Goal: Task Accomplishment & Management: Use online tool/utility

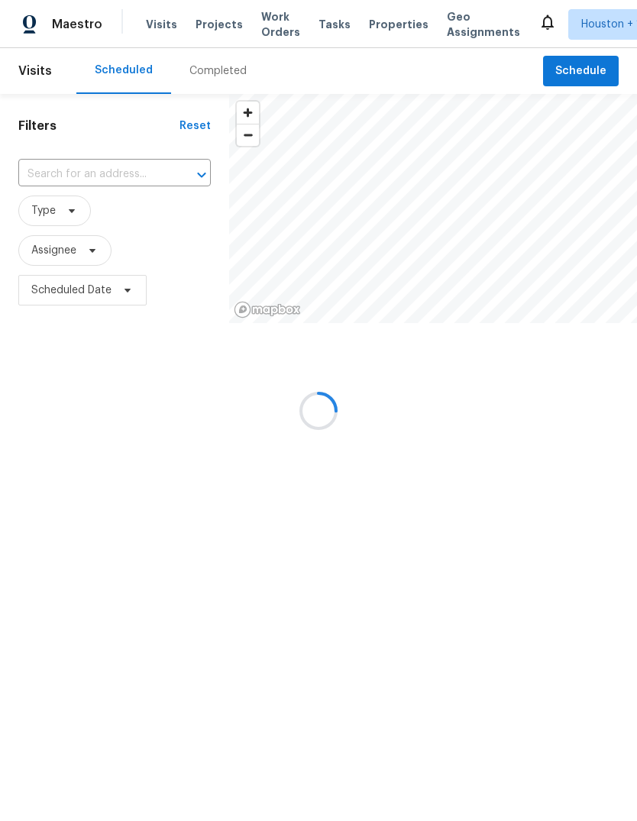
click at [212, 41] on div "Maestro Visits Projects Work Orders Tasks Properties Geo Assignments Houston + …" at bounding box center [318, 24] width 637 height 48
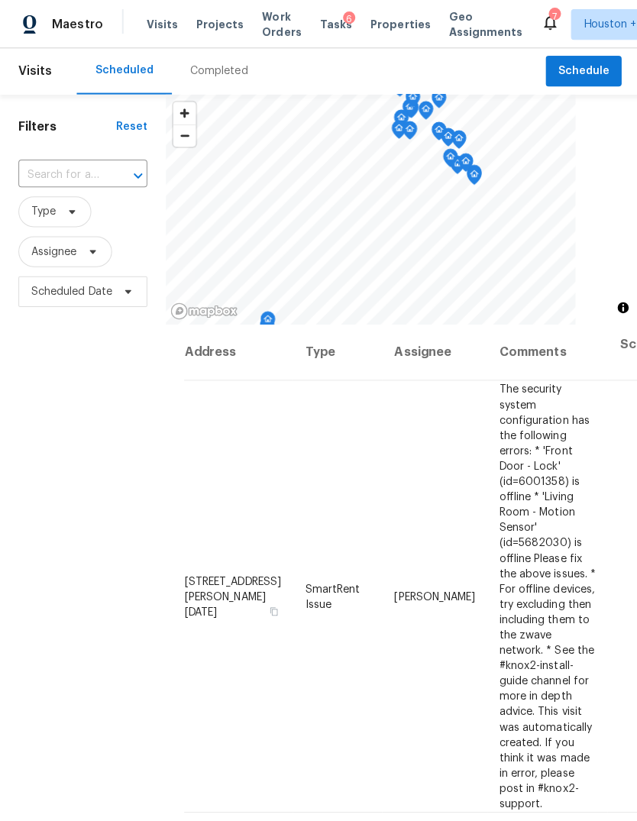
click at [212, 27] on span "Projects" at bounding box center [219, 24] width 47 height 15
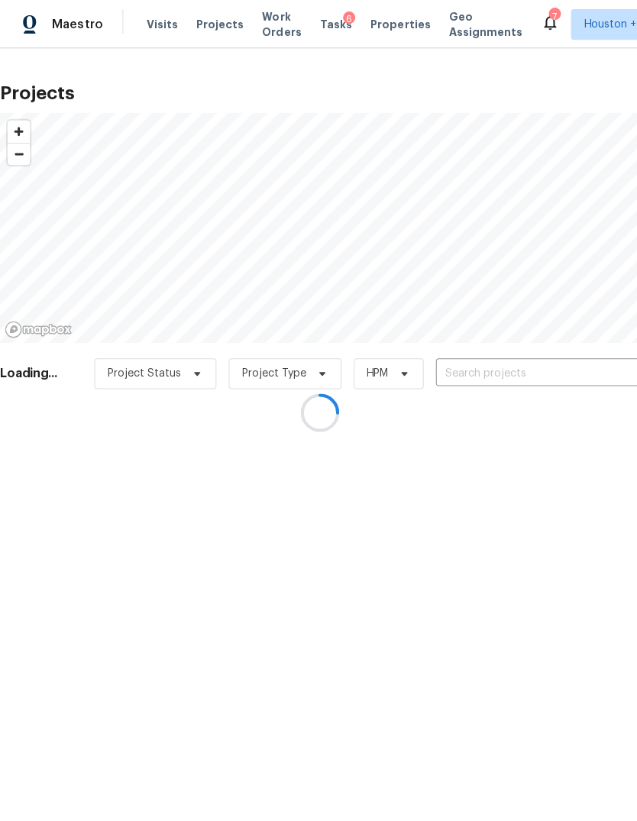
click at [573, 367] on div at bounding box center [318, 410] width 637 height 821
click at [593, 370] on div at bounding box center [318, 410] width 637 height 821
click at [596, 364] on div at bounding box center [318, 410] width 637 height 821
click at [585, 374] on div at bounding box center [318, 410] width 637 height 821
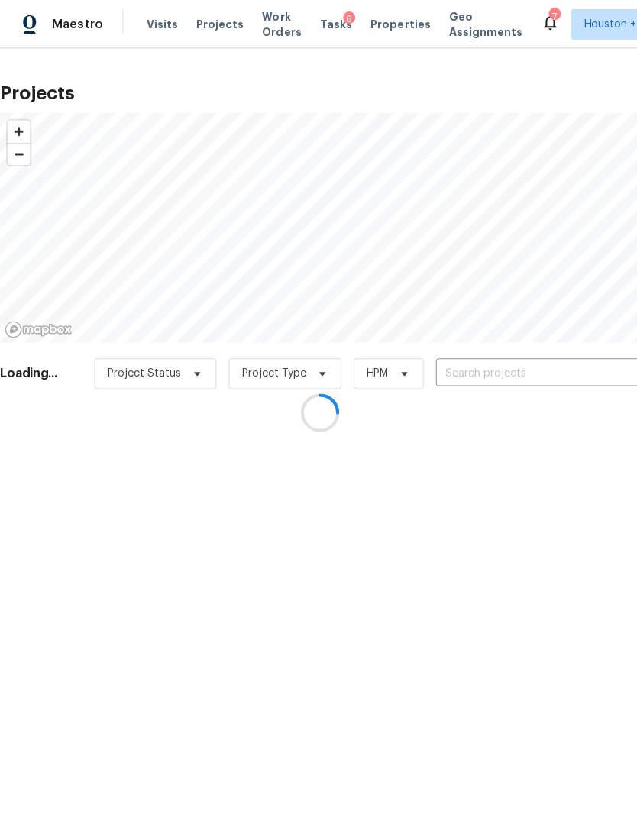
click at [587, 375] on div at bounding box center [318, 410] width 637 height 821
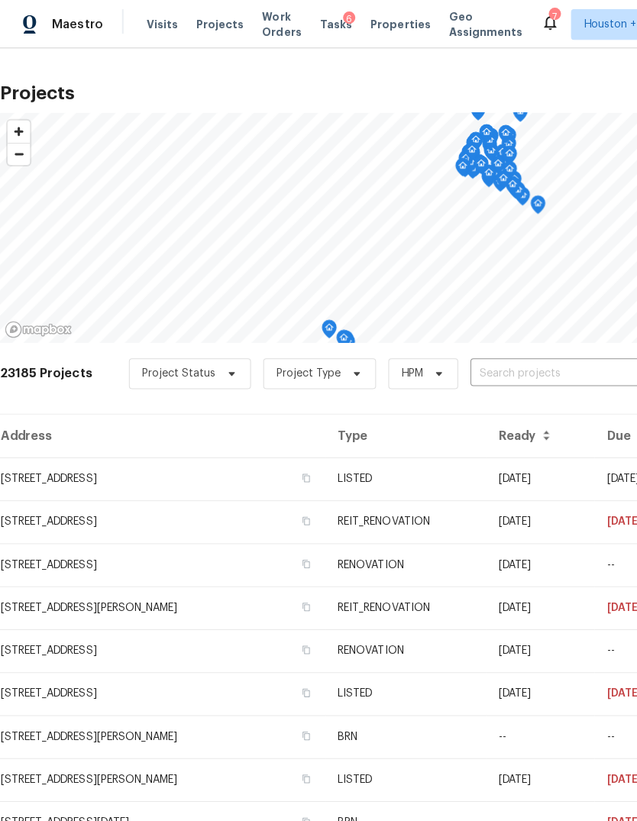
click at [578, 372] on input "text" at bounding box center [555, 373] width 175 height 24
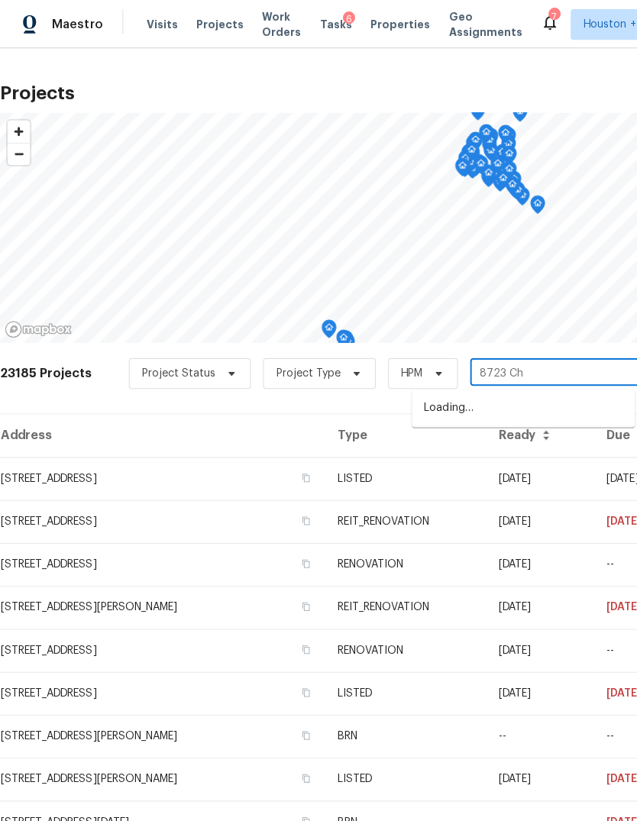
type input "8723 Chi"
click at [606, 406] on li "[STREET_ADDRESS]" at bounding box center [521, 406] width 222 height 25
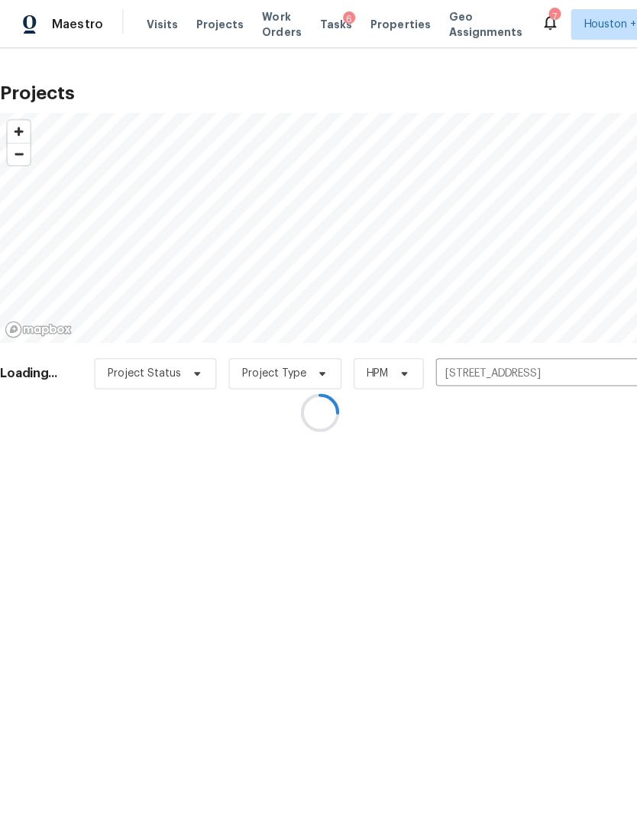
click at [74, 436] on div "Projects © Mapbox © OpenStreetMap Improve this map Loading... Project Status Pr…" at bounding box center [318, 242] width 637 height 388
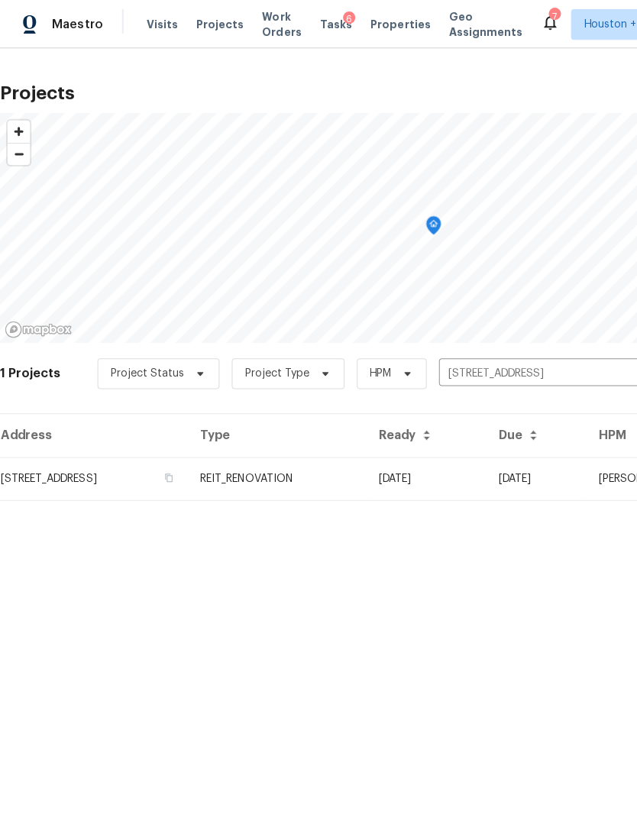
click at [54, 494] on td "[STREET_ADDRESS]" at bounding box center [93, 476] width 187 height 43
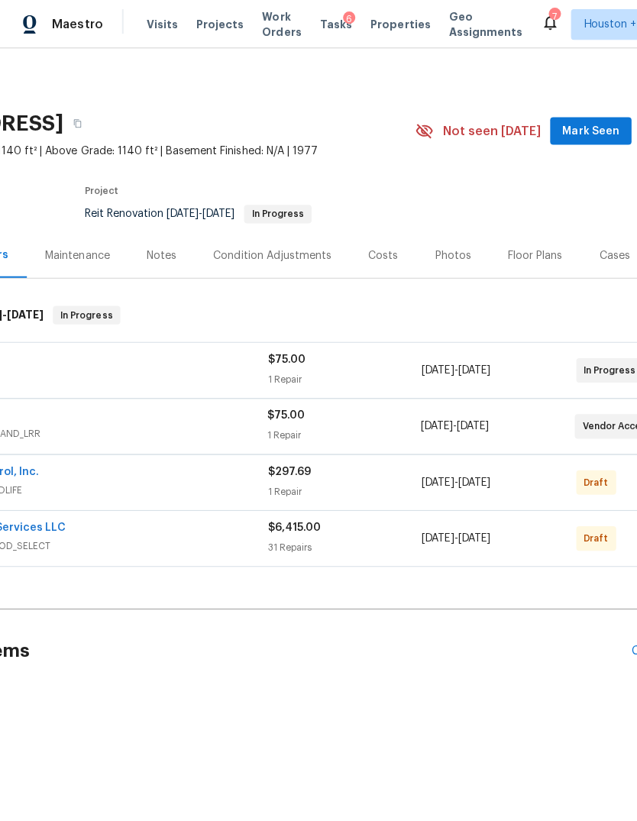
scroll to position [0, 215]
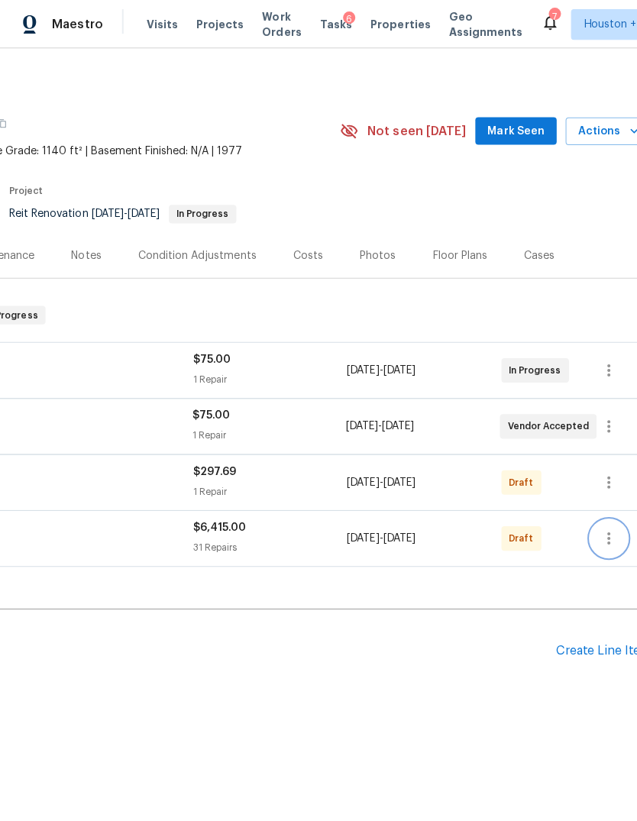
click at [603, 538] on icon "button" at bounding box center [606, 536] width 18 height 18
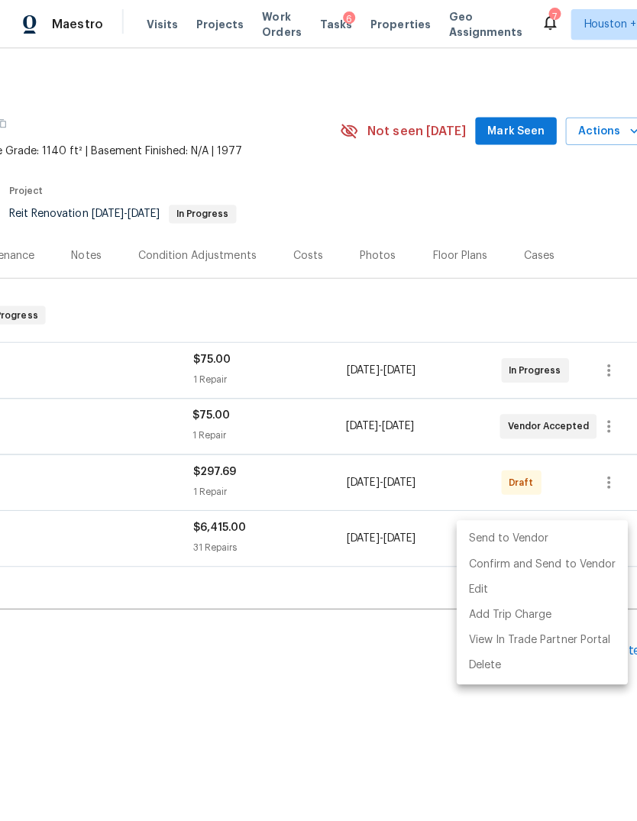
click at [557, 535] on li "Send to Vendor" at bounding box center [539, 536] width 170 height 25
click at [609, 574] on li "Edit" at bounding box center [539, 586] width 170 height 25
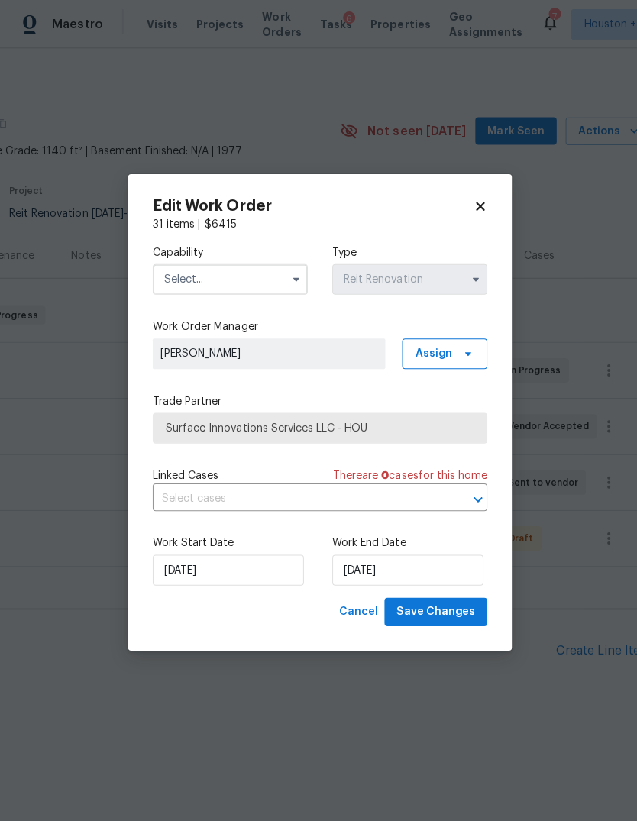
click at [212, 263] on input "text" at bounding box center [229, 278] width 154 height 31
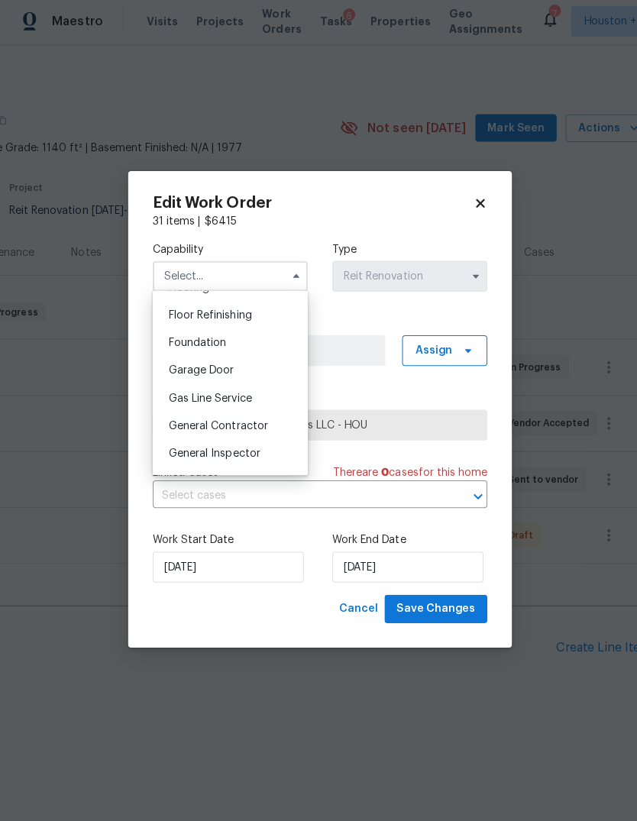
scroll to position [618, 0]
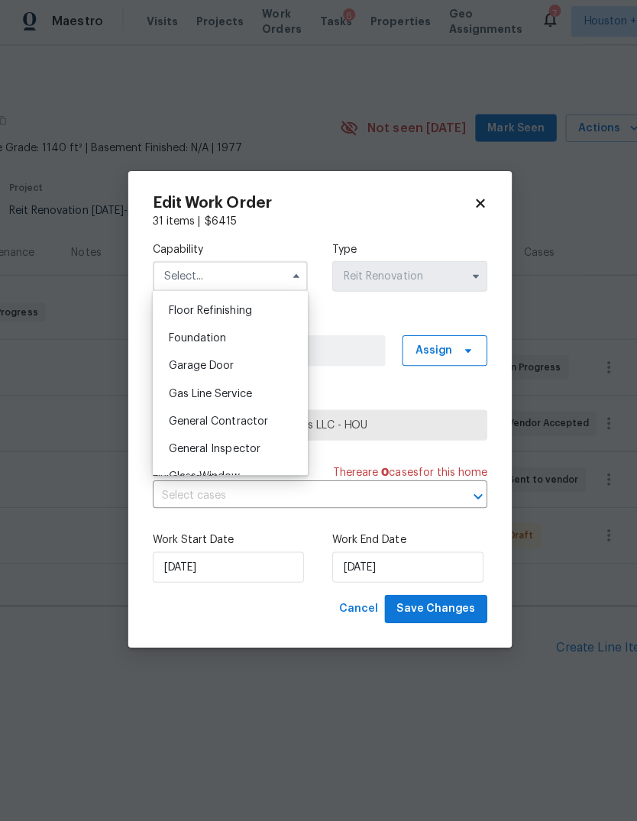
click at [179, 417] on span "General Contractor" at bounding box center [217, 422] width 99 height 11
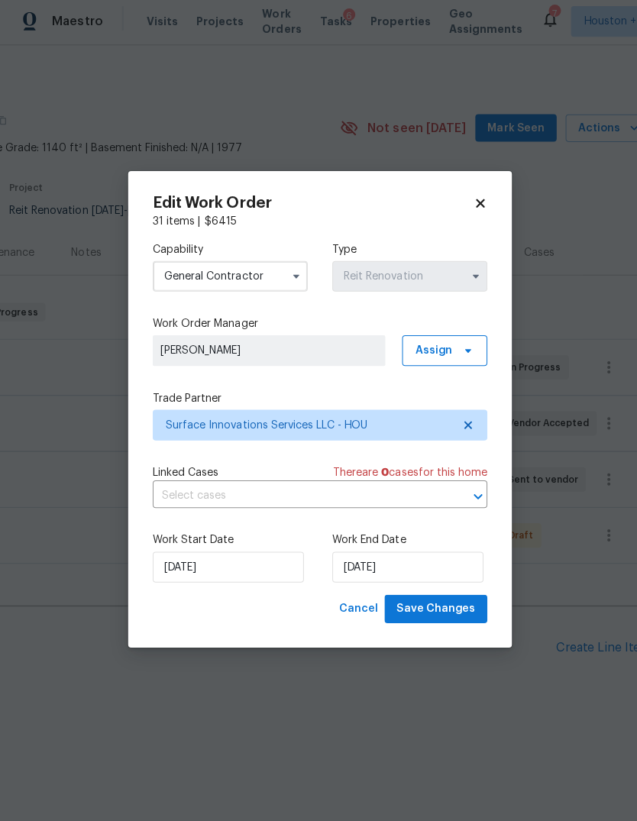
type input "General Contractor"
click at [453, 348] on span "Assign" at bounding box center [442, 352] width 85 height 31
click at [453, 416] on div "Assign to HPM" at bounding box center [448, 416] width 72 height 15
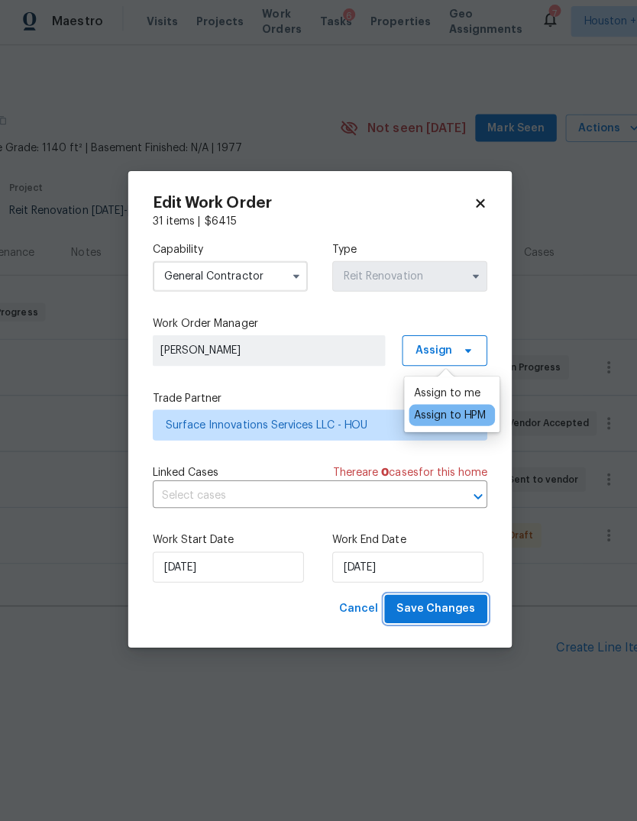
click at [464, 616] on button "Save Changes" at bounding box center [434, 609] width 102 height 28
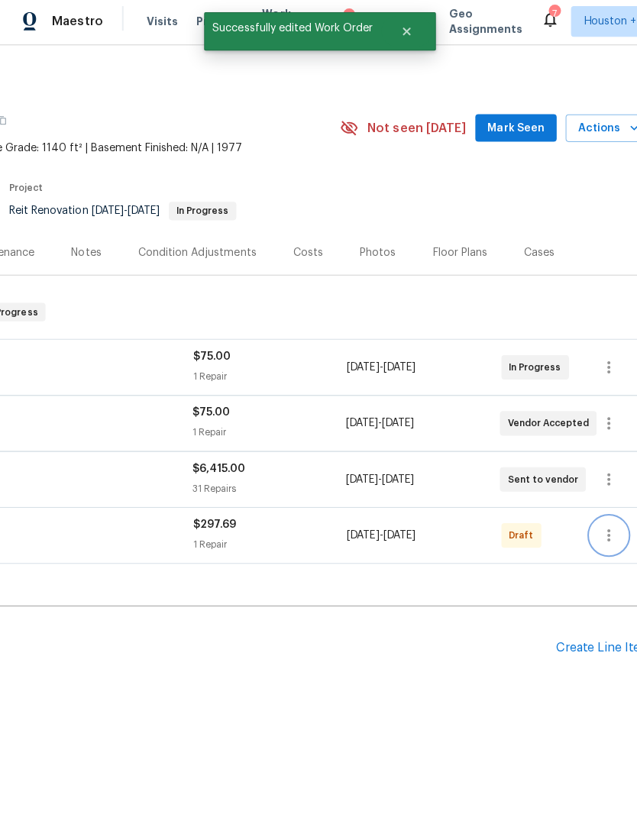
click at [596, 542] on button "button" at bounding box center [605, 536] width 37 height 37
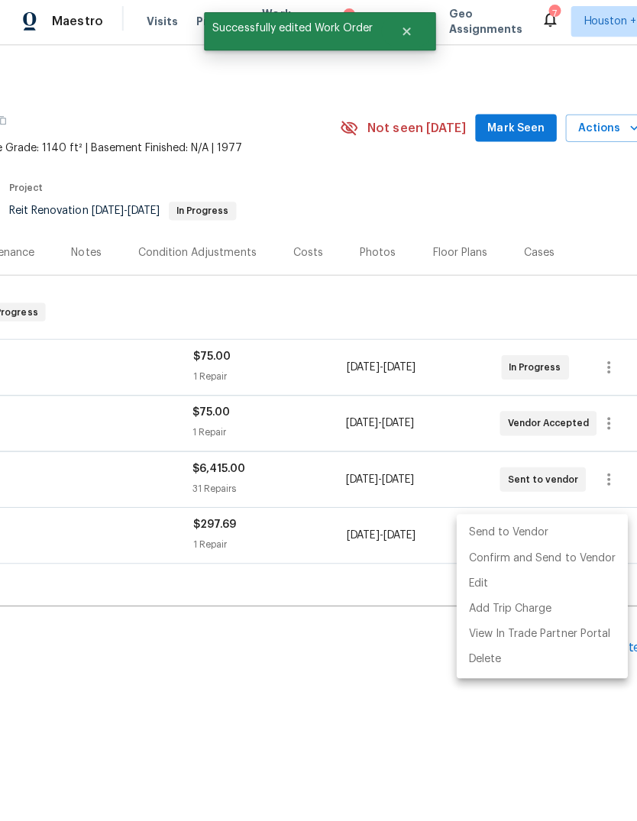
click at [511, 524] on li "Send to Vendor" at bounding box center [539, 533] width 170 height 25
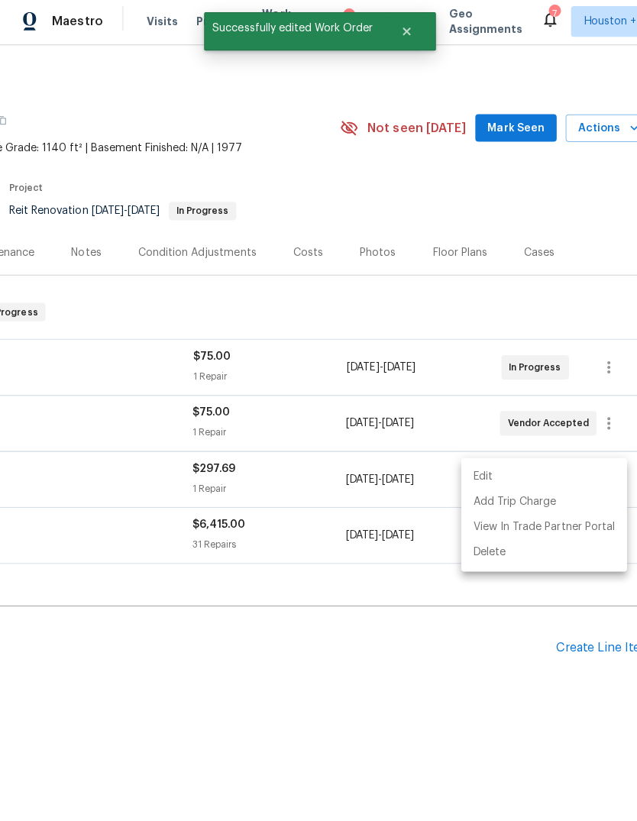
click at [441, 642] on div at bounding box center [318, 410] width 637 height 821
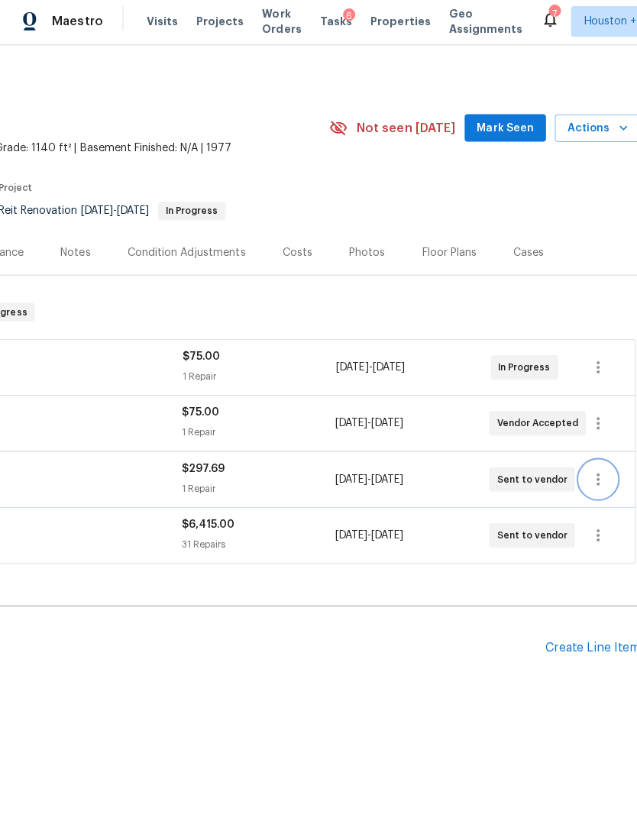
scroll to position [0, 226]
click at [594, 475] on icon "button" at bounding box center [595, 480] width 18 height 18
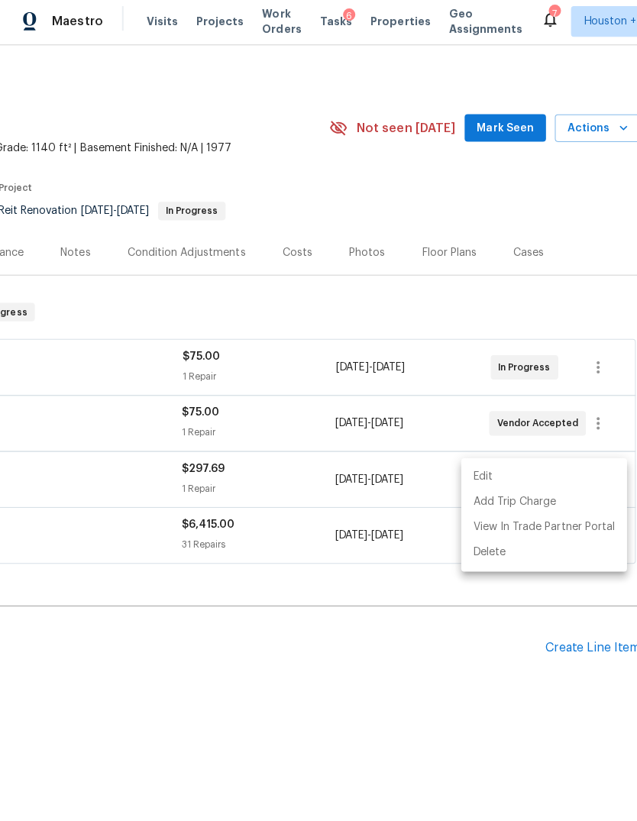
click at [538, 473] on li "Edit" at bounding box center [541, 477] width 165 height 25
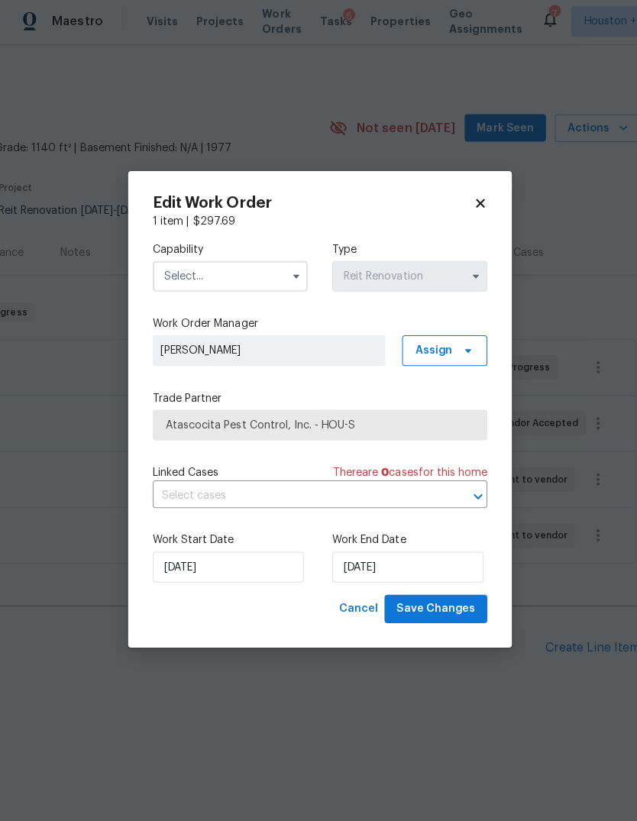
click at [192, 283] on input "text" at bounding box center [229, 278] width 154 height 31
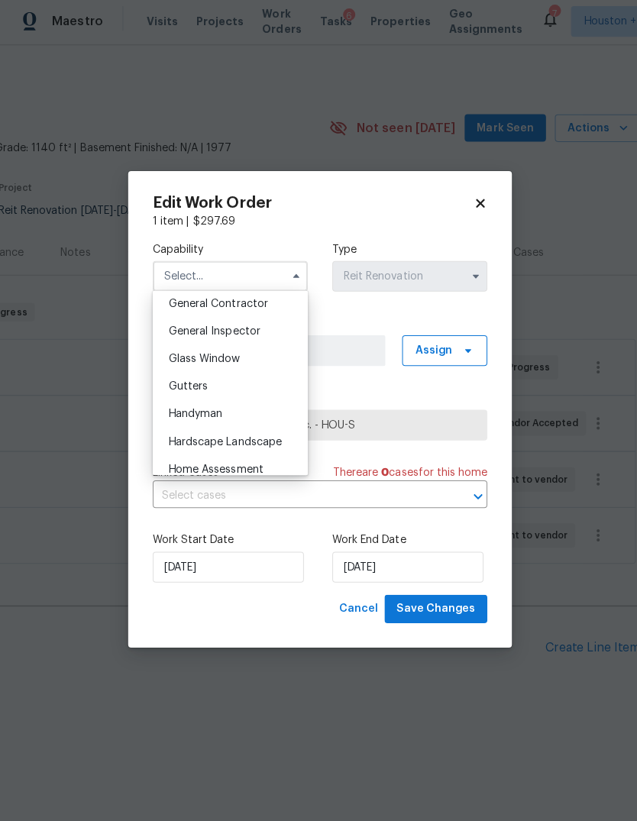
scroll to position [710, 0]
click at [183, 326] on span "General Contractor" at bounding box center [217, 330] width 99 height 11
type input "General Contractor"
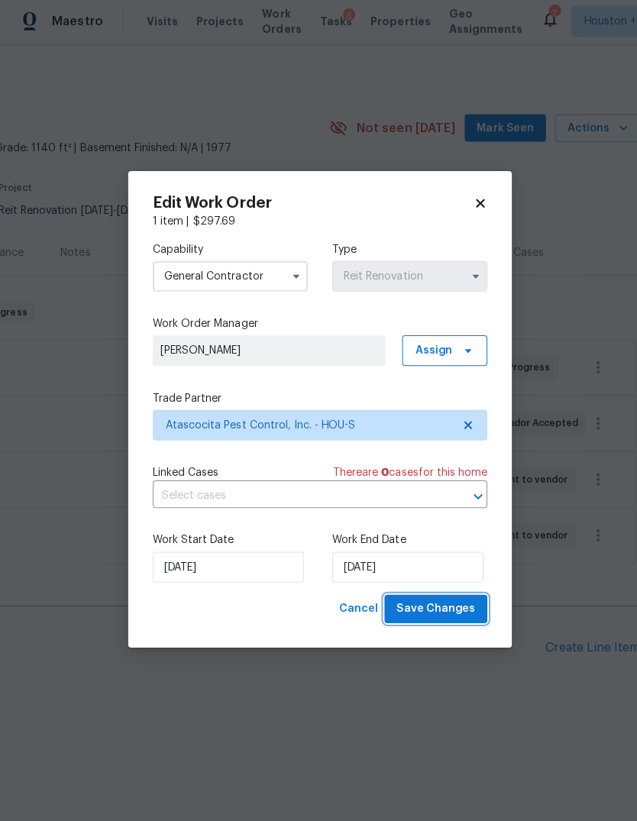
click at [441, 609] on span "Save Changes" at bounding box center [434, 609] width 78 height 19
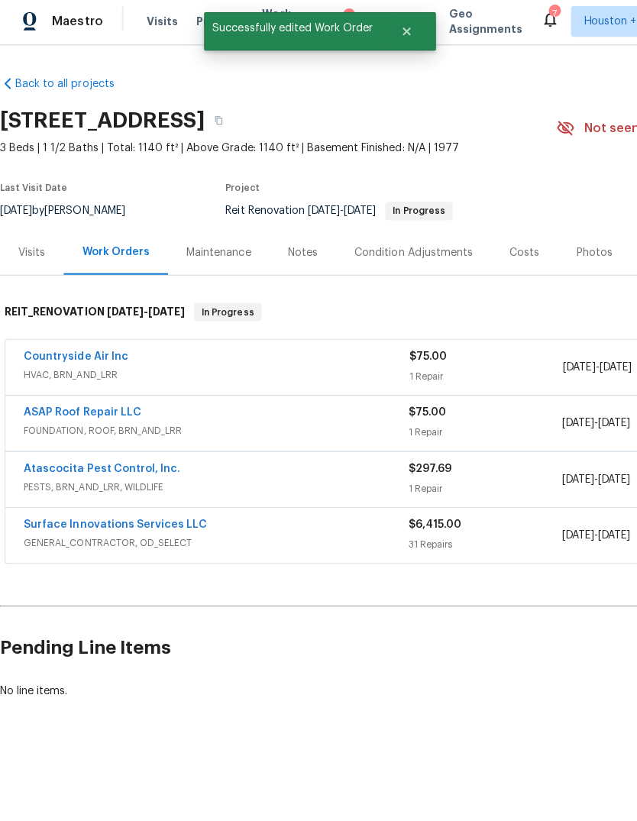
scroll to position [0, 0]
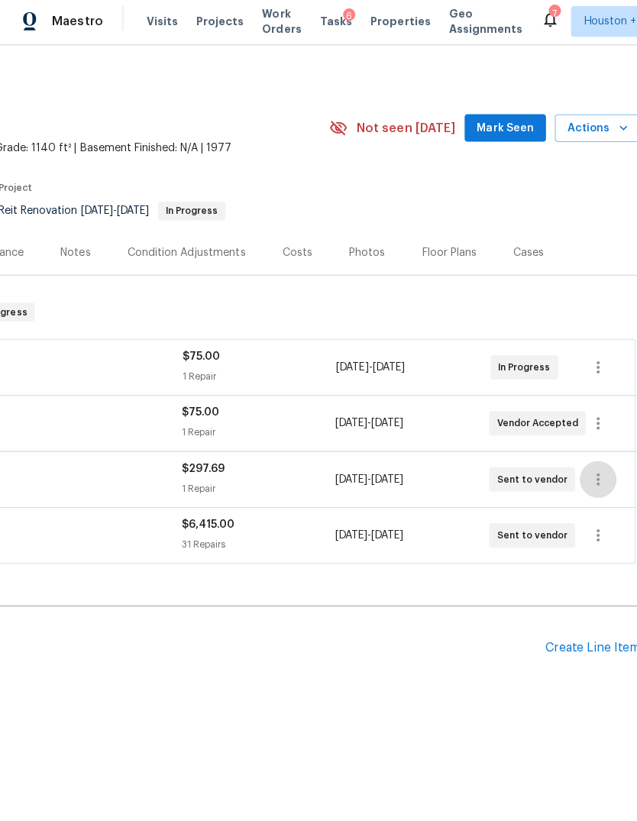
scroll to position [0, 226]
click at [595, 465] on button "button" at bounding box center [595, 480] width 37 height 37
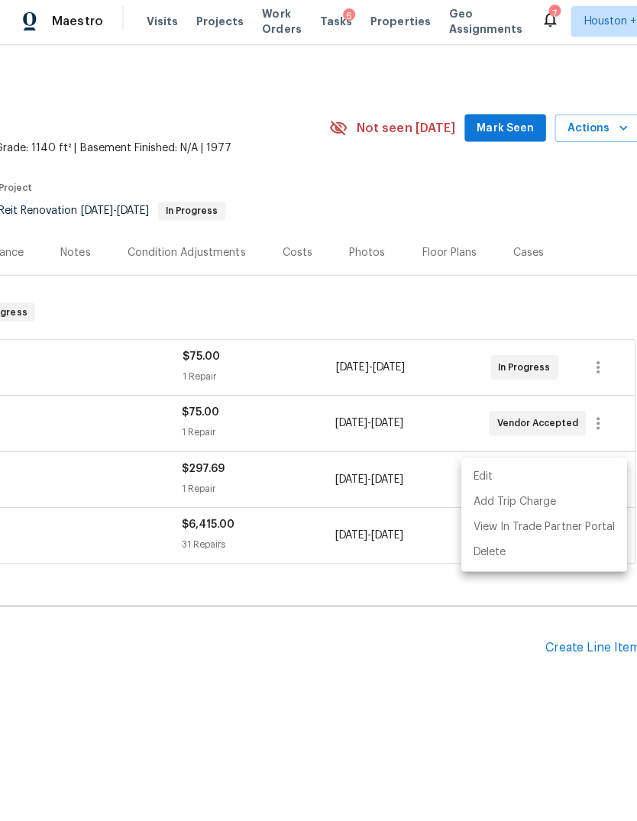
click at [500, 477] on li "Edit" at bounding box center [541, 477] width 165 height 25
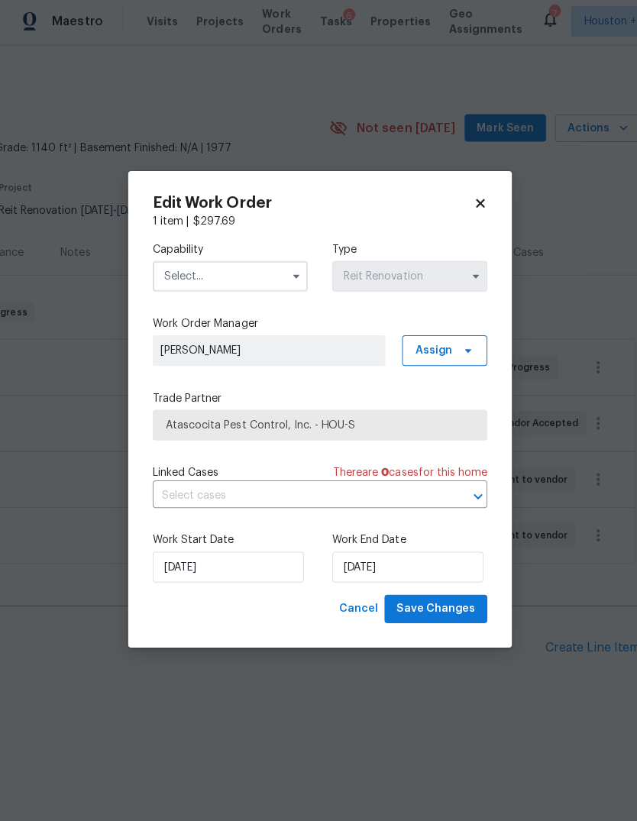
click at [182, 263] on input "text" at bounding box center [229, 278] width 154 height 31
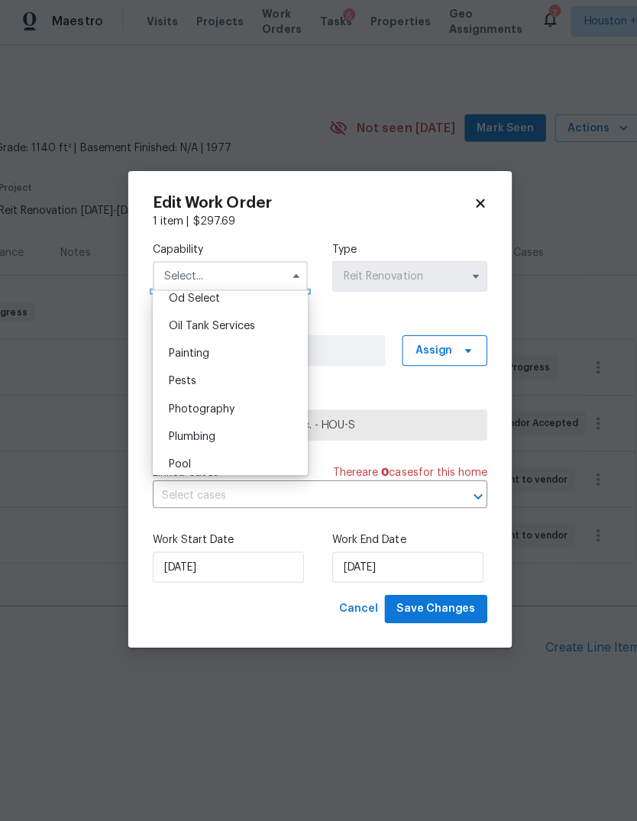
scroll to position [1248, 0]
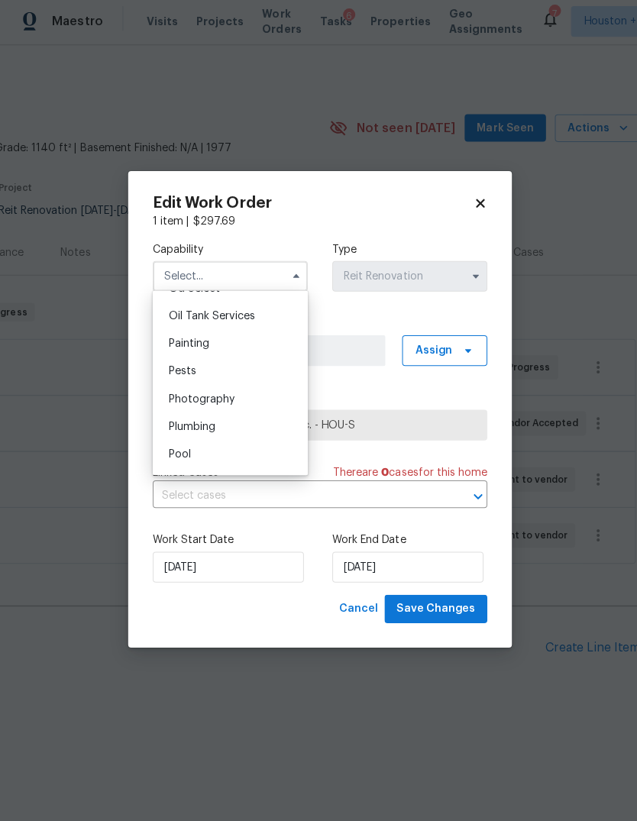
click at [257, 361] on div "Pests" at bounding box center [229, 372] width 147 height 27
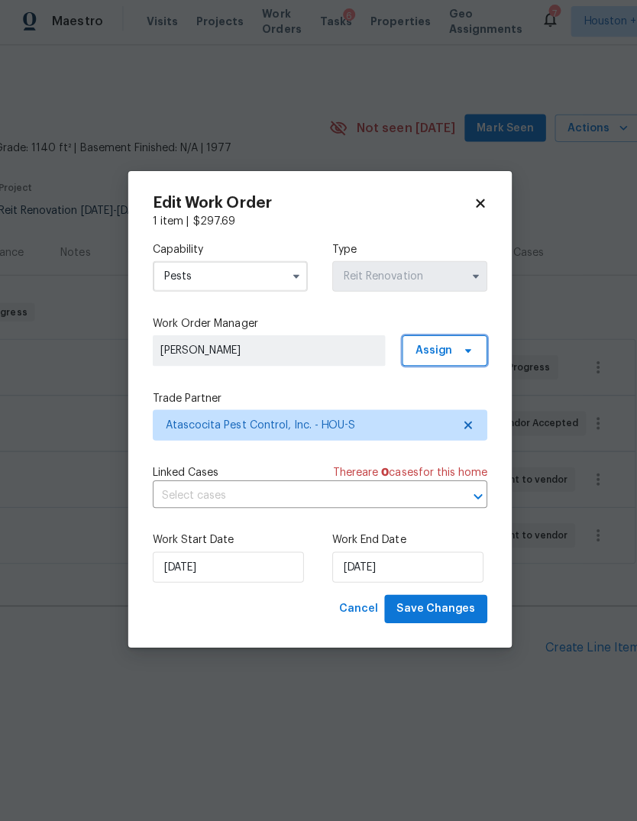
click at [432, 348] on span "Assign" at bounding box center [431, 351] width 37 height 15
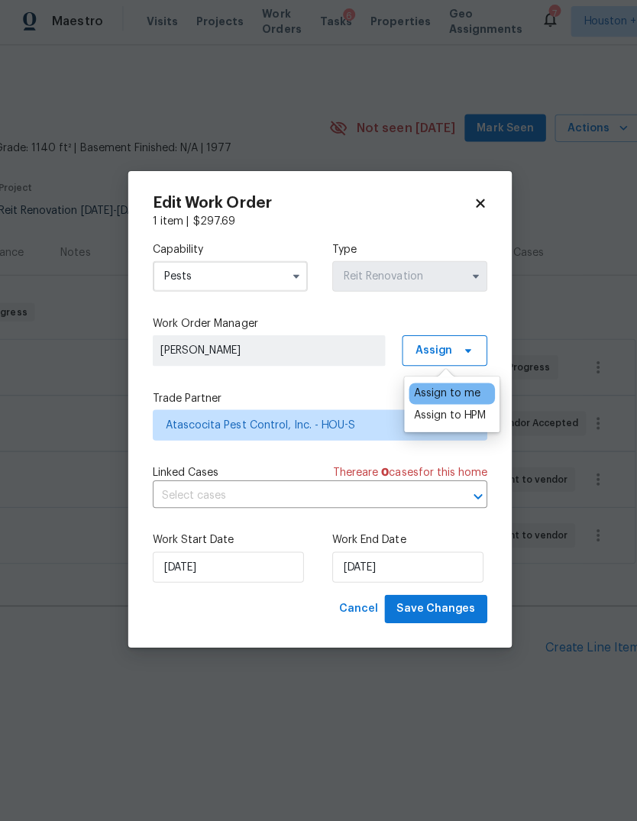
click at [452, 399] on div "Assign to me" at bounding box center [445, 394] width 66 height 15
click at [461, 415] on div "Assign to HPM" at bounding box center [448, 416] width 72 height 15
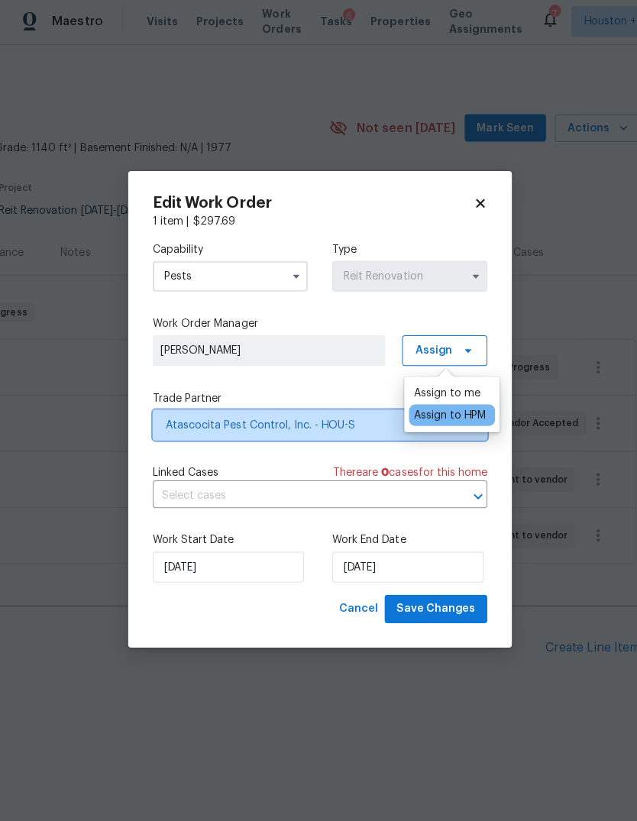
click at [348, 419] on span "Atascocita Pest Control, Inc. - HOU-S" at bounding box center [307, 426] width 285 height 15
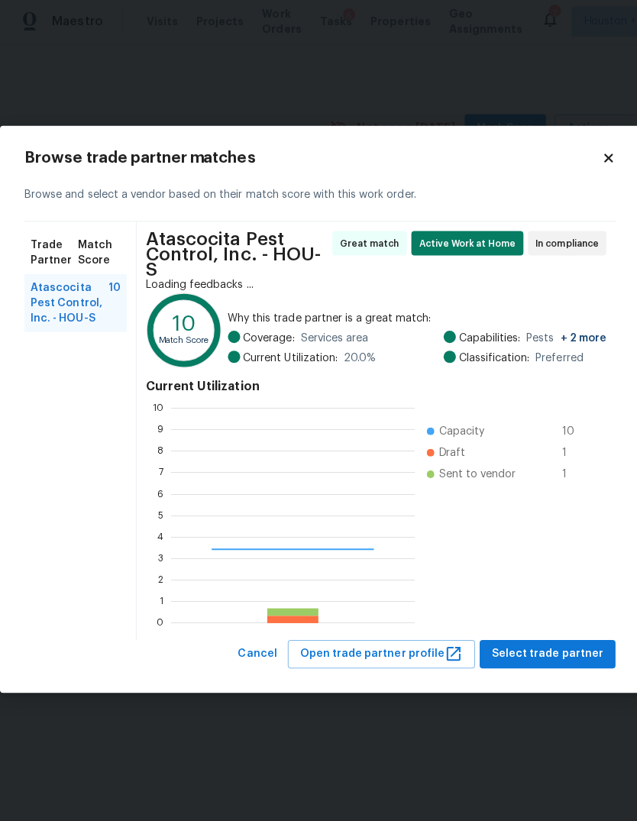
scroll to position [214, 242]
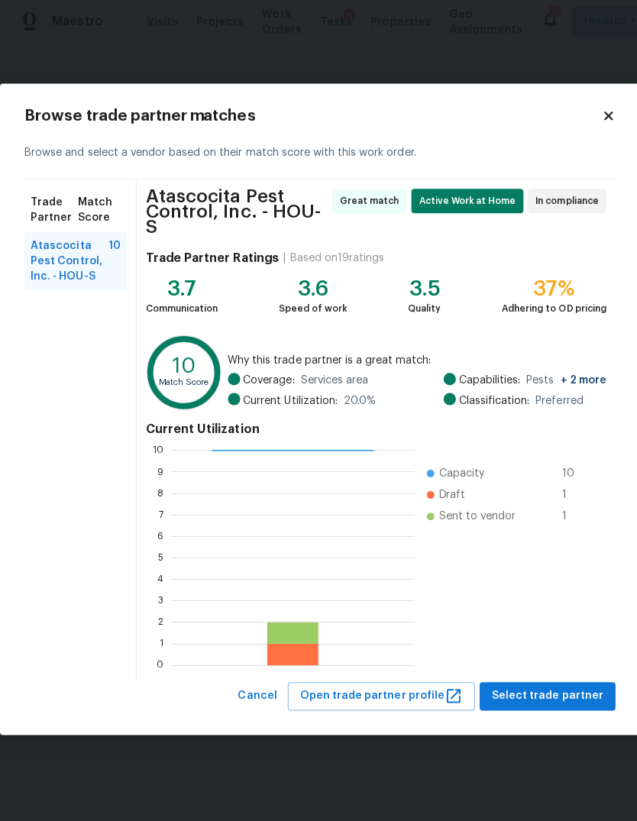
click at [603, 125] on icon at bounding box center [606, 119] width 14 height 14
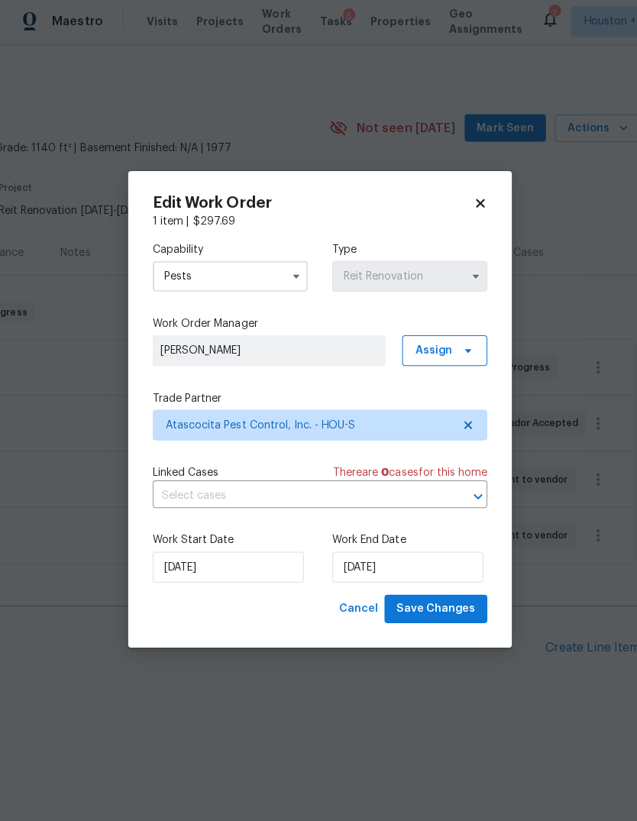
click at [204, 283] on input "Pests" at bounding box center [229, 278] width 154 height 31
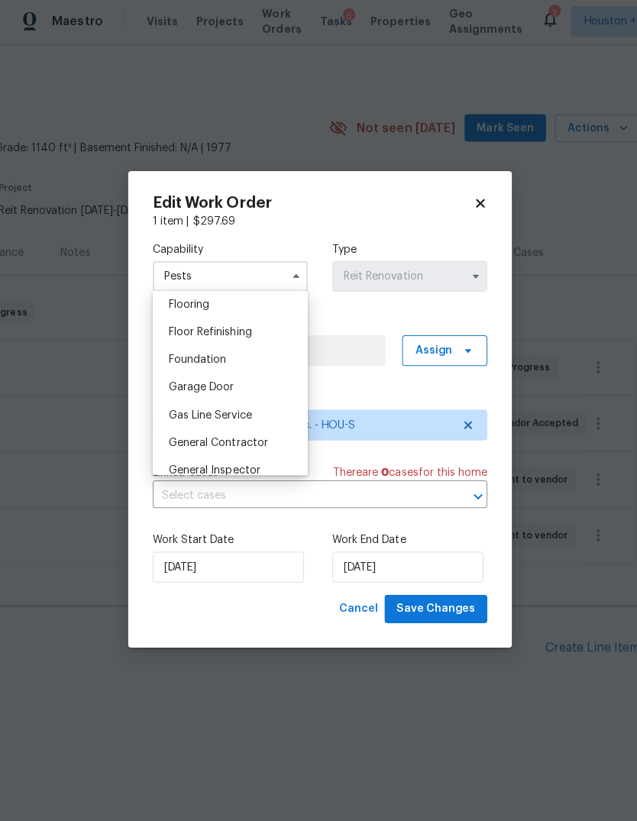
scroll to position [648, 0]
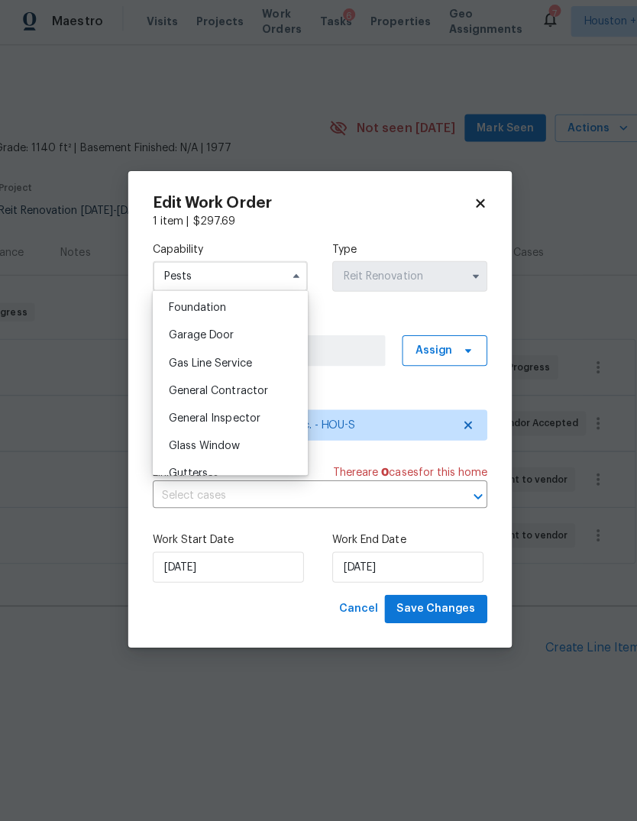
click at [278, 389] on div "General Contractor" at bounding box center [229, 391] width 147 height 27
type input "General Contractor"
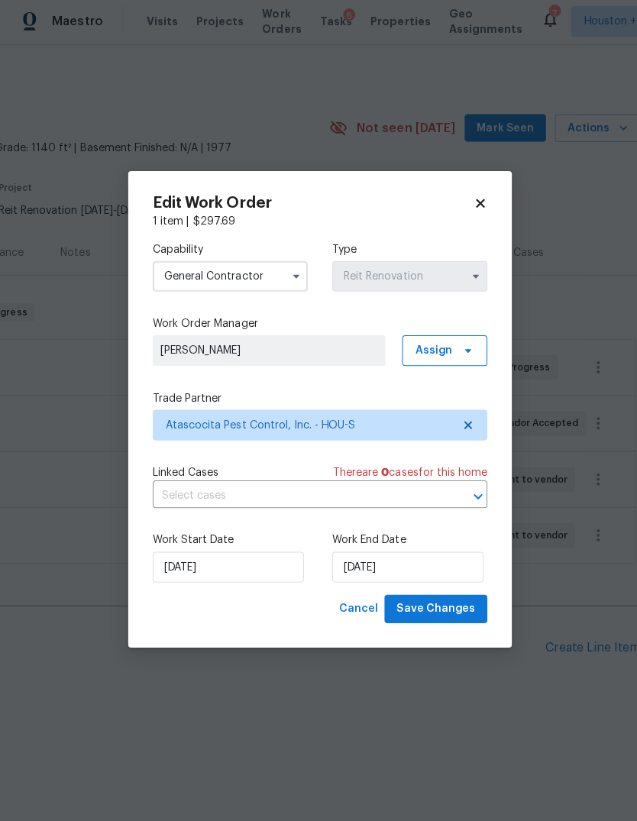
click at [356, 449] on div "Capability General Contractor Type Reit Renovation Work Order Manager Joseph Wo…" at bounding box center [318, 413] width 333 height 364
click at [365, 419] on span "Atascocita Pest Control, Inc. - HOU-S" at bounding box center [307, 426] width 285 height 15
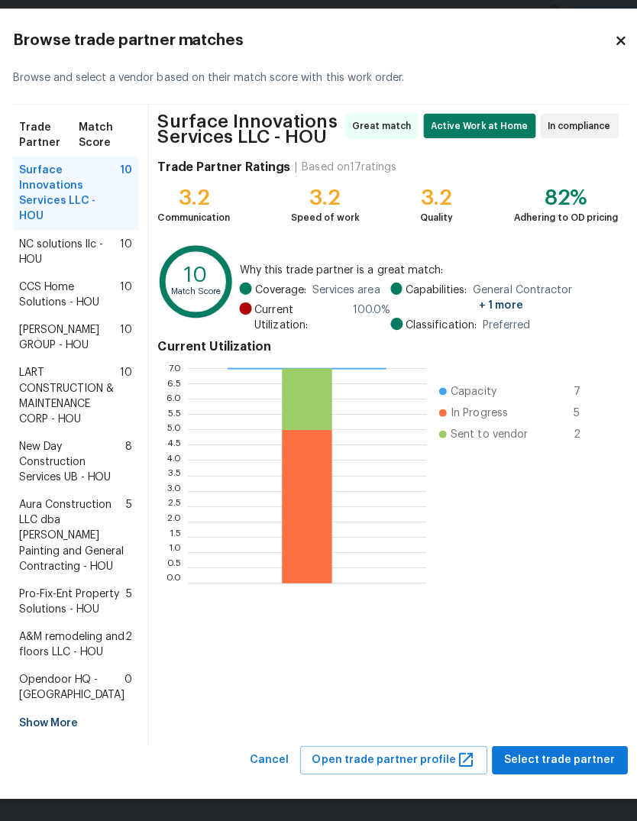
scroll to position [93, 0]
click at [555, 761] on span "Select trade partner" at bounding box center [557, 759] width 111 height 19
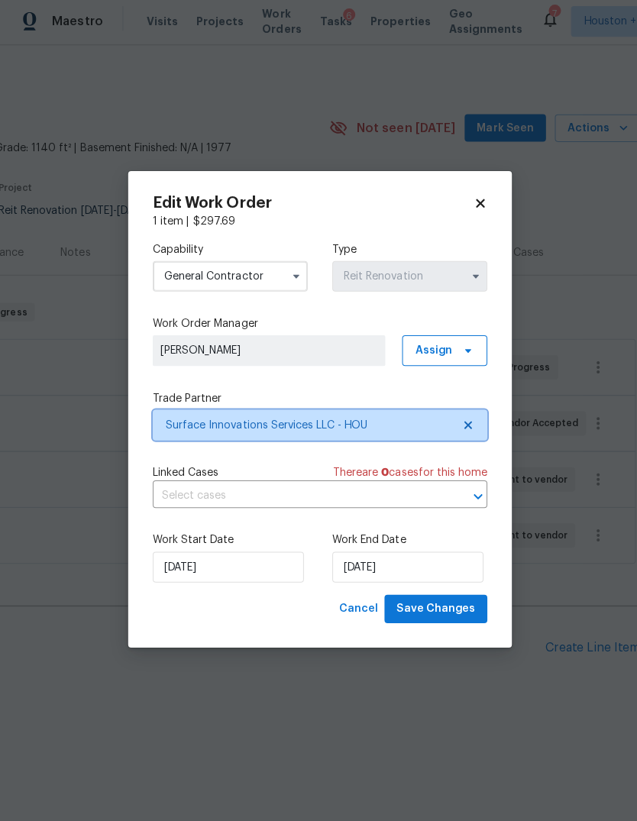
scroll to position [0, 0]
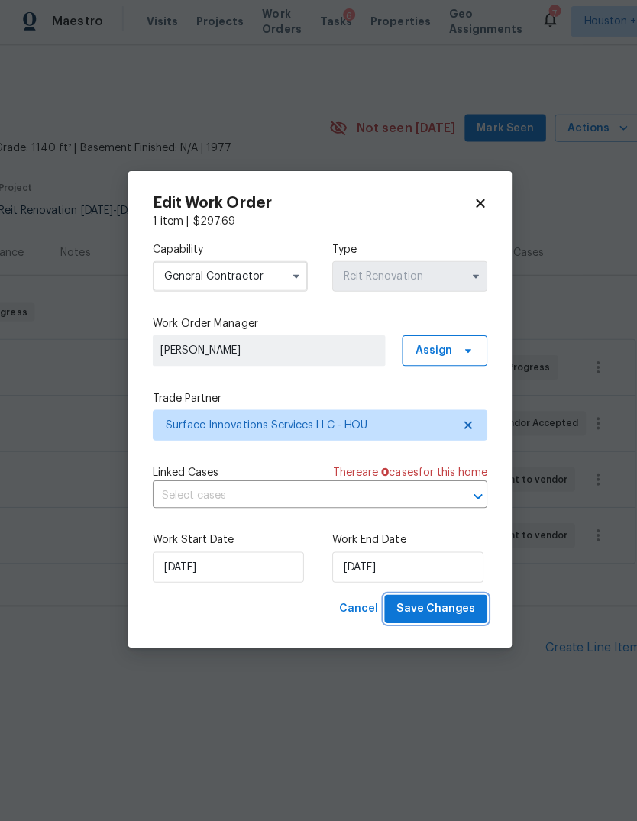
click at [460, 613] on span "Save Changes" at bounding box center [434, 609] width 78 height 19
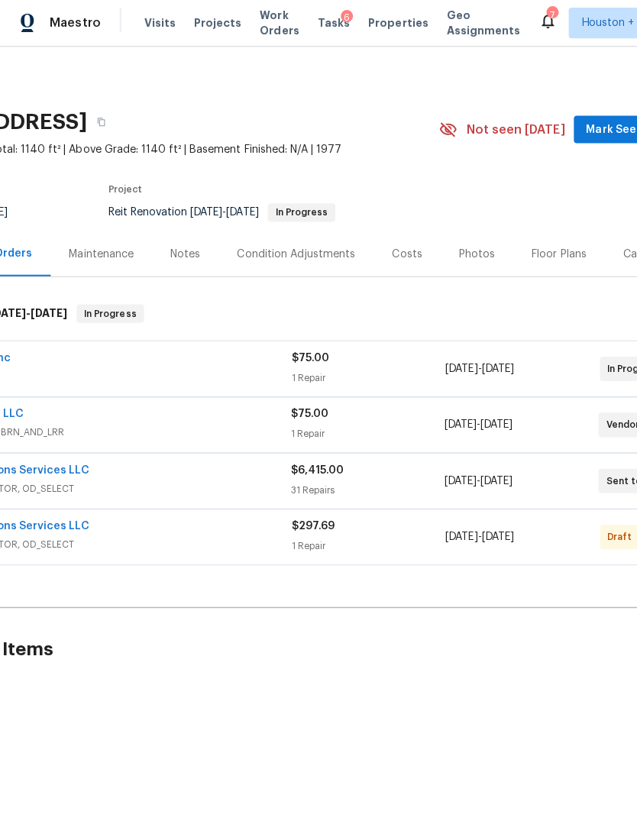
scroll to position [0, 220]
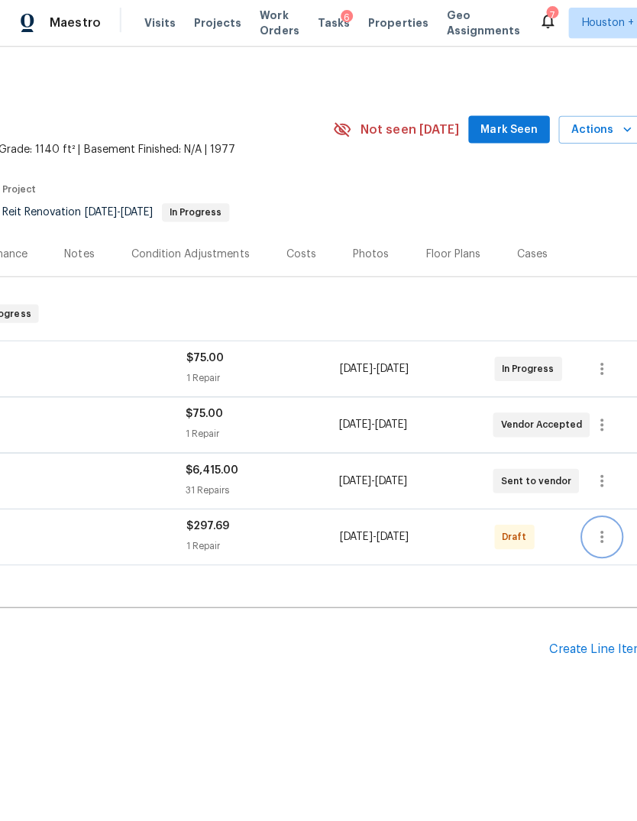
click at [605, 530] on icon "button" at bounding box center [601, 536] width 18 height 18
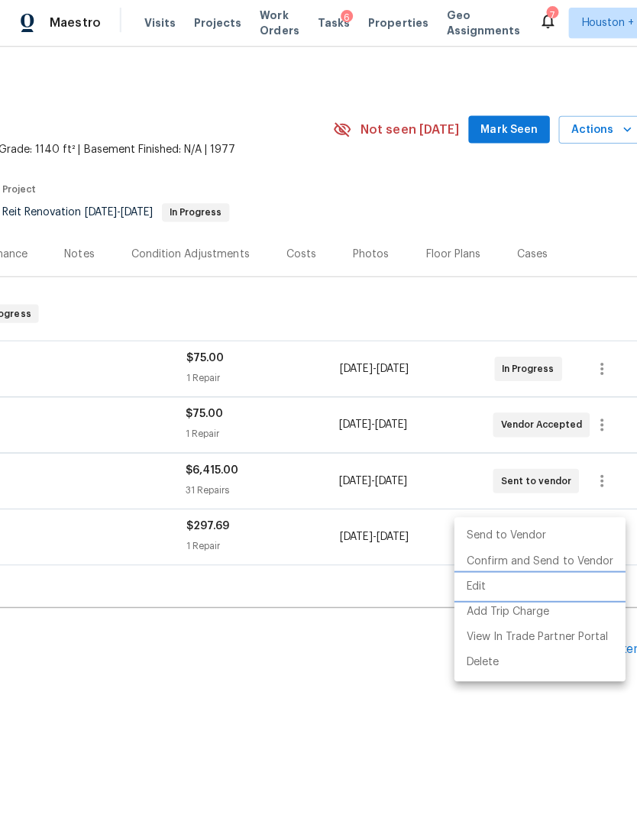
click at [518, 584] on li "Edit" at bounding box center [539, 585] width 170 height 25
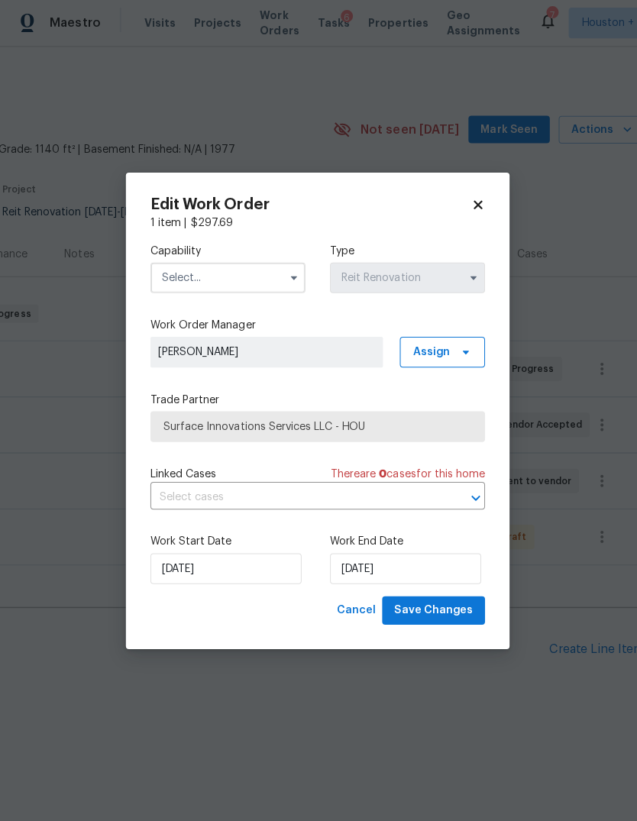
click at [263, 280] on input "text" at bounding box center [229, 278] width 154 height 31
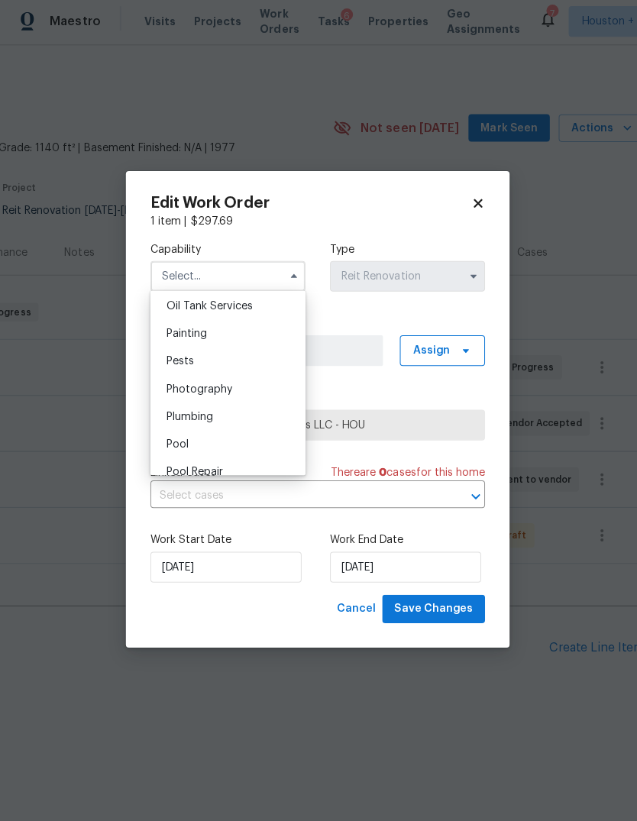
scroll to position [1257, 0]
click at [234, 363] on div "Pests" at bounding box center [229, 363] width 147 height 27
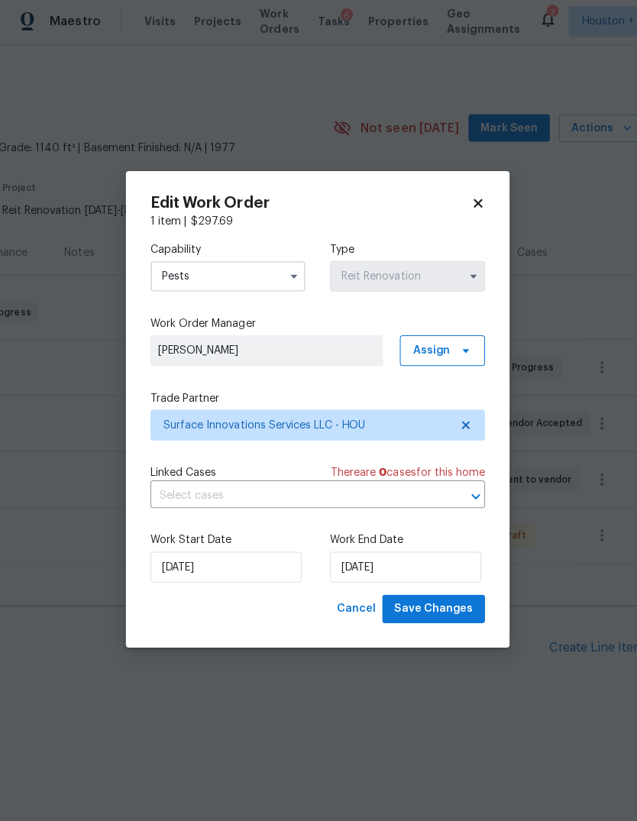
type input "Pests"
click at [460, 352] on icon at bounding box center [466, 352] width 12 height 12
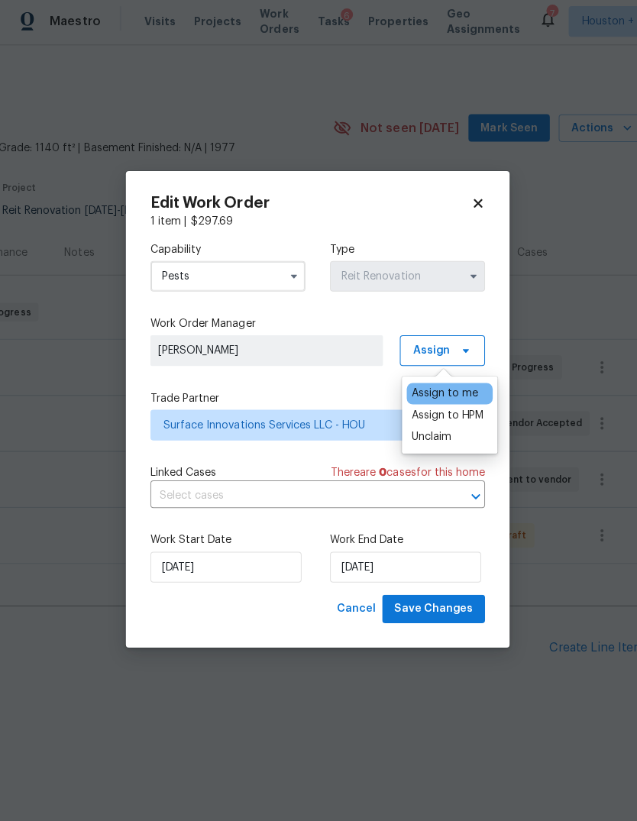
click at [461, 419] on div "Assign to HPM" at bounding box center [448, 416] width 72 height 15
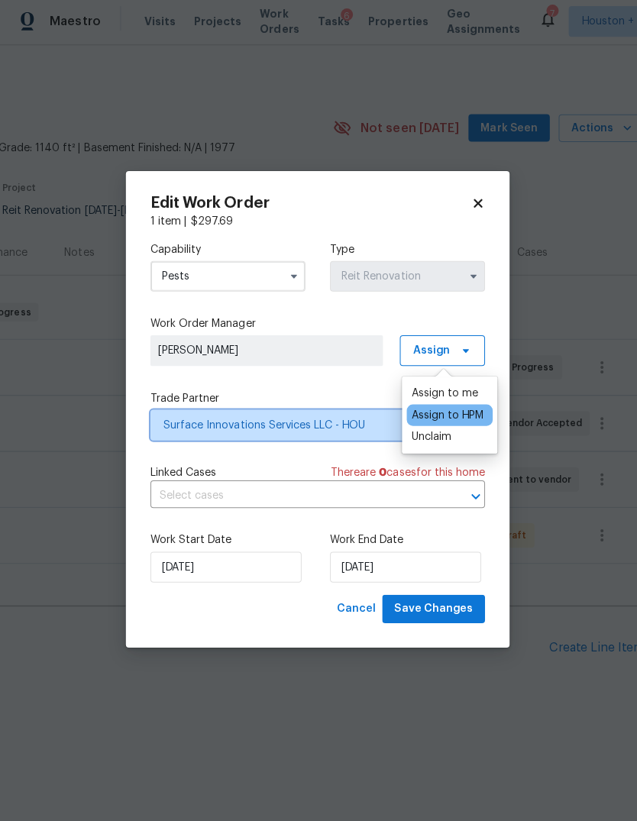
click at [356, 423] on span "Surface Innovations Services LLC - HOU" at bounding box center [307, 426] width 285 height 15
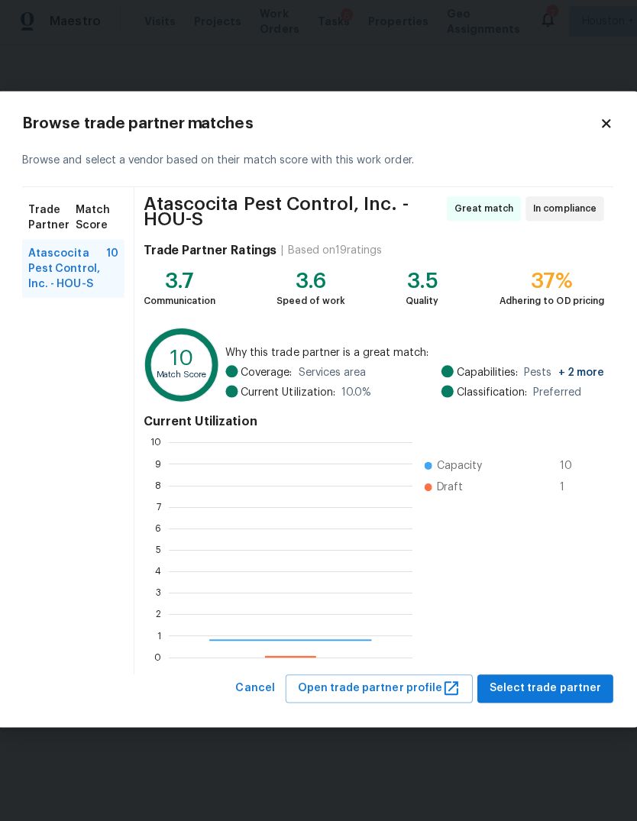
scroll to position [214, 242]
click at [568, 697] on button "Select trade partner" at bounding box center [544, 688] width 135 height 28
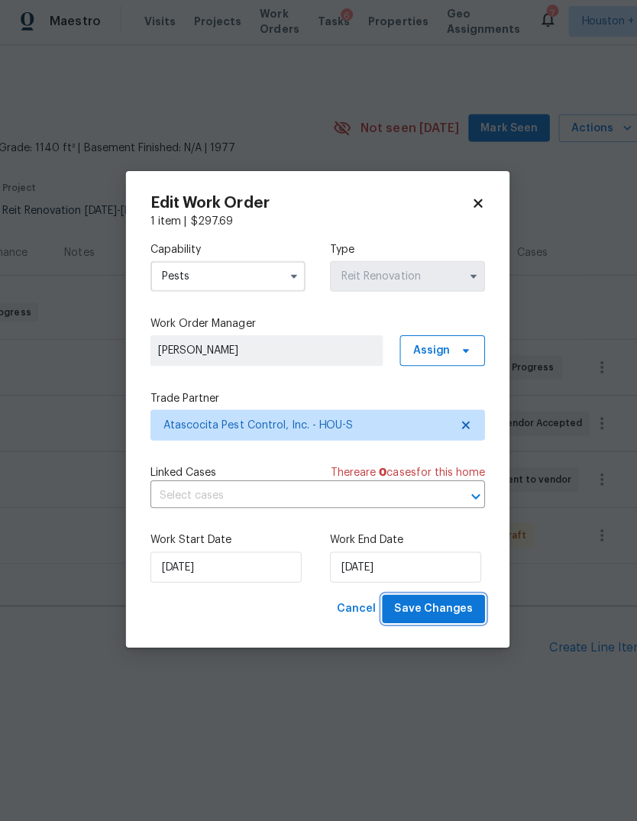
click at [456, 597] on button "Save Changes" at bounding box center [434, 609] width 102 height 28
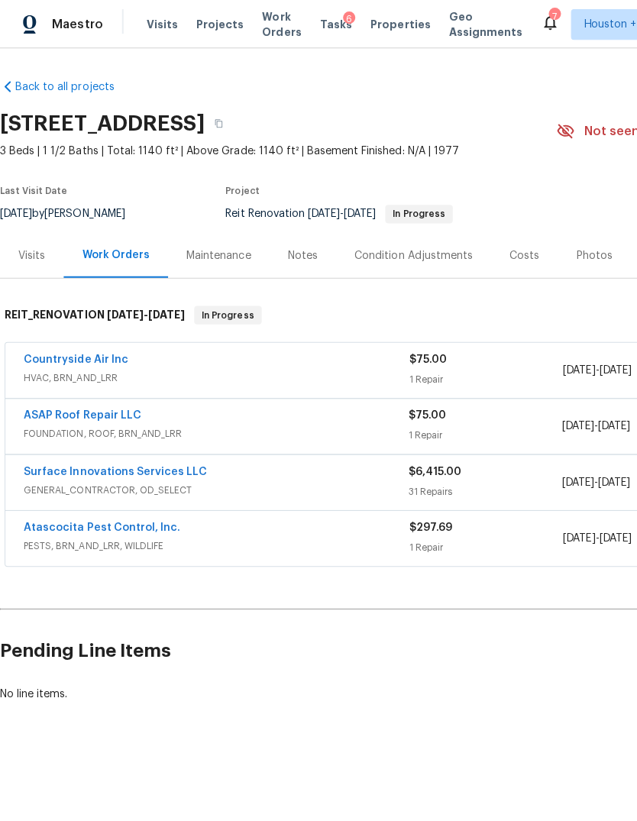
click at [179, 484] on span "GENERAL_CONTRACTOR, OD_SELECT" at bounding box center [215, 487] width 383 height 15
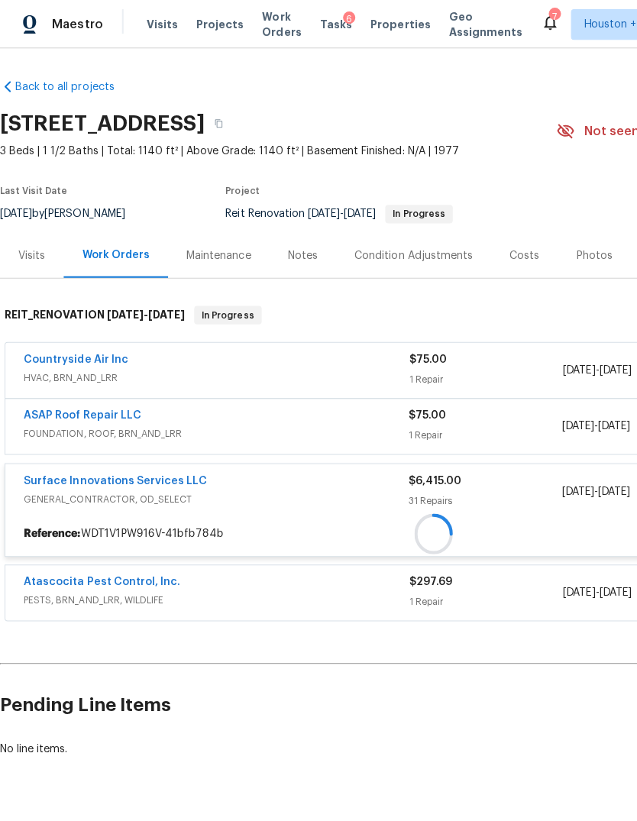
click at [178, 483] on link "Surface Innovations Services LLC" at bounding box center [115, 479] width 183 height 11
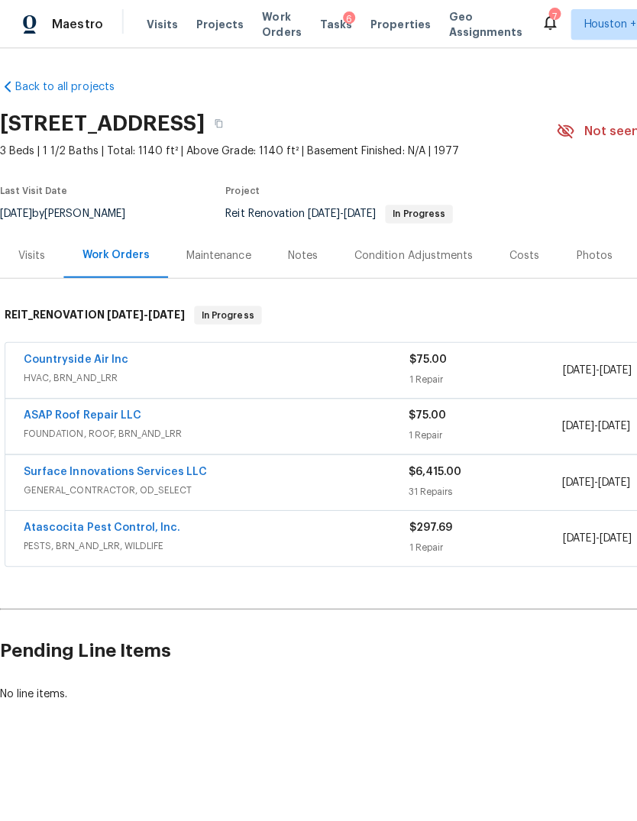
click at [127, 529] on link "Atascocita Pest Control, Inc." at bounding box center [102, 525] width 156 height 11
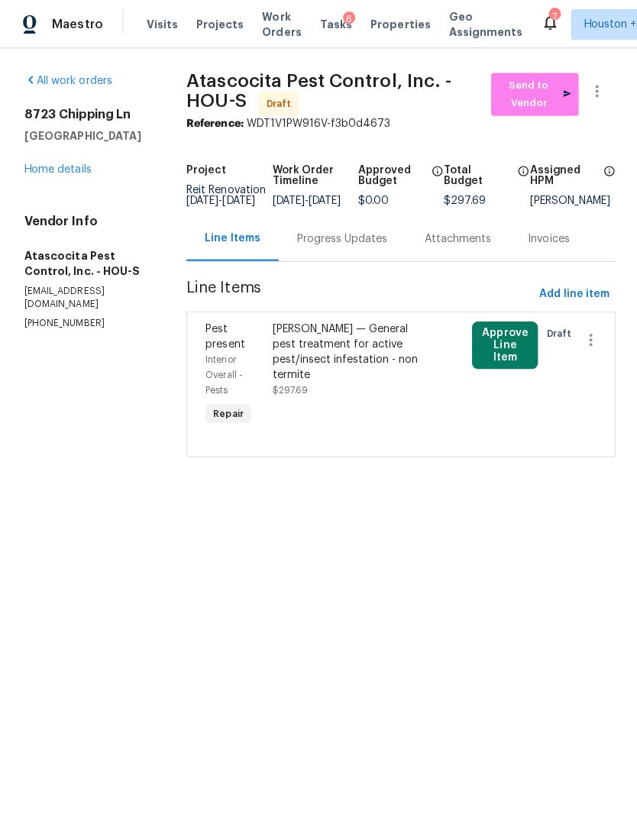
click at [50, 160] on div "[STREET_ADDRESS] Home details" at bounding box center [86, 141] width 124 height 70
click at [50, 170] on link "Home details" at bounding box center [57, 168] width 66 height 11
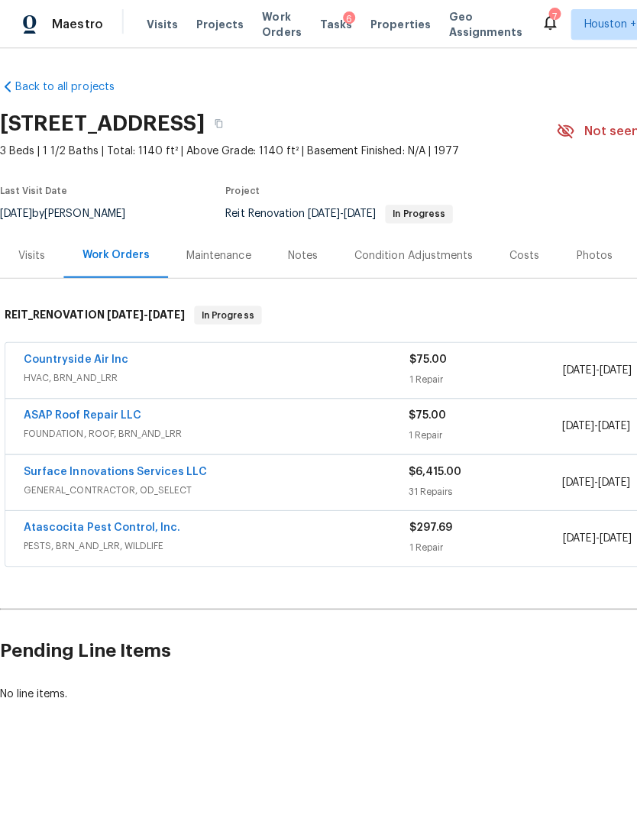
click at [136, 472] on link "Surface Innovations Services LLC" at bounding box center [115, 469] width 183 height 11
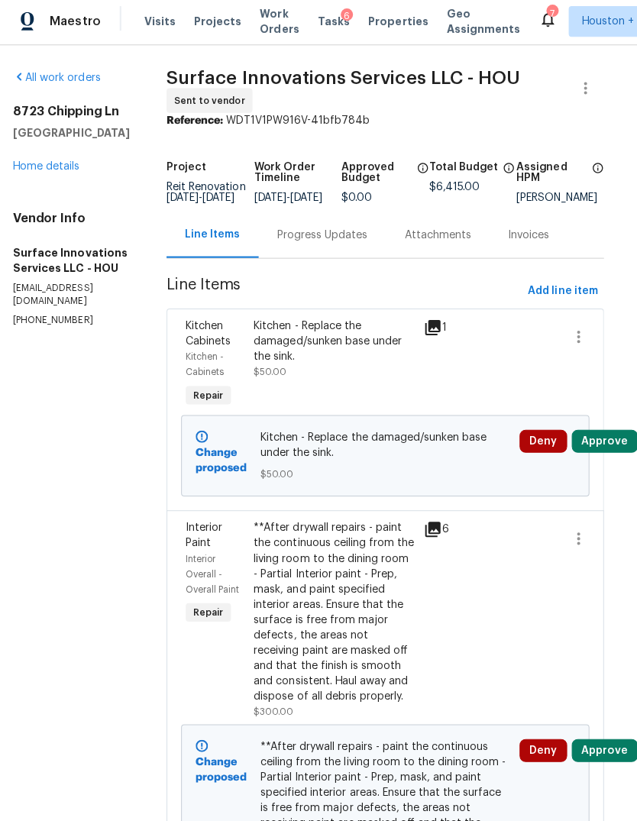
scroll to position [0, 15]
click at [574, 283] on span "Add line item" at bounding box center [563, 292] width 70 height 19
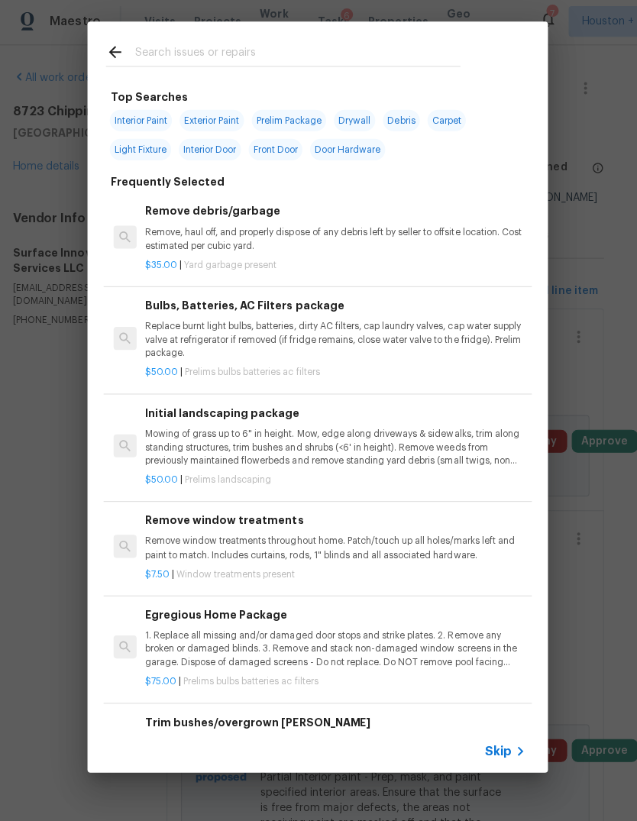
click at [505, 743] on span "Skip" at bounding box center [498, 750] width 26 height 15
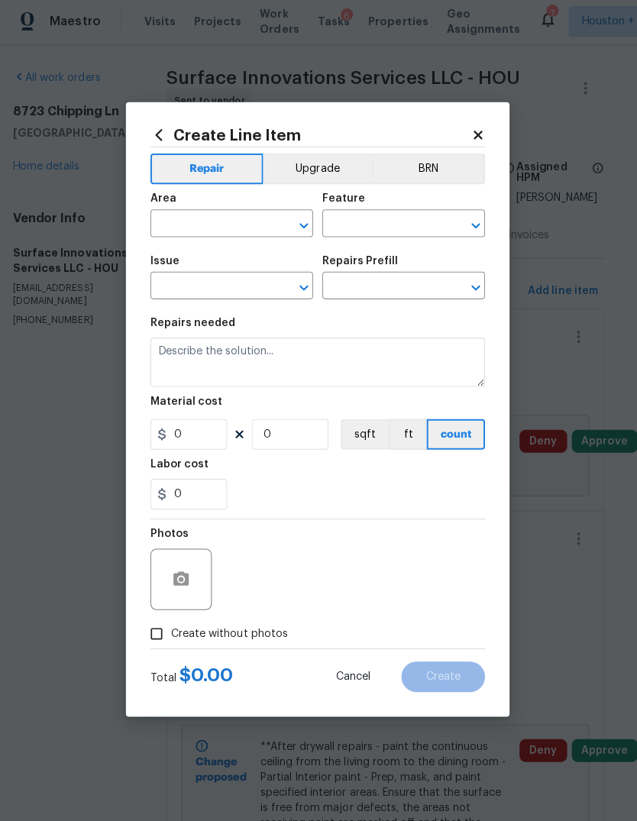
click at [206, 228] on input "text" at bounding box center [211, 227] width 119 height 24
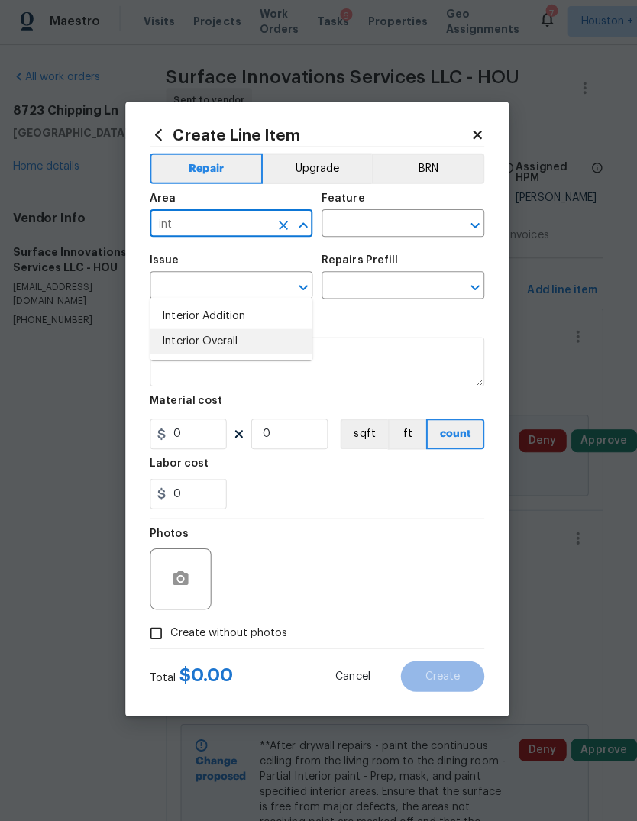
click at [238, 331] on li "Interior Overall" at bounding box center [233, 343] width 162 height 25
type input "Interior Overall"
click at [382, 215] on input "text" at bounding box center [382, 227] width 119 height 24
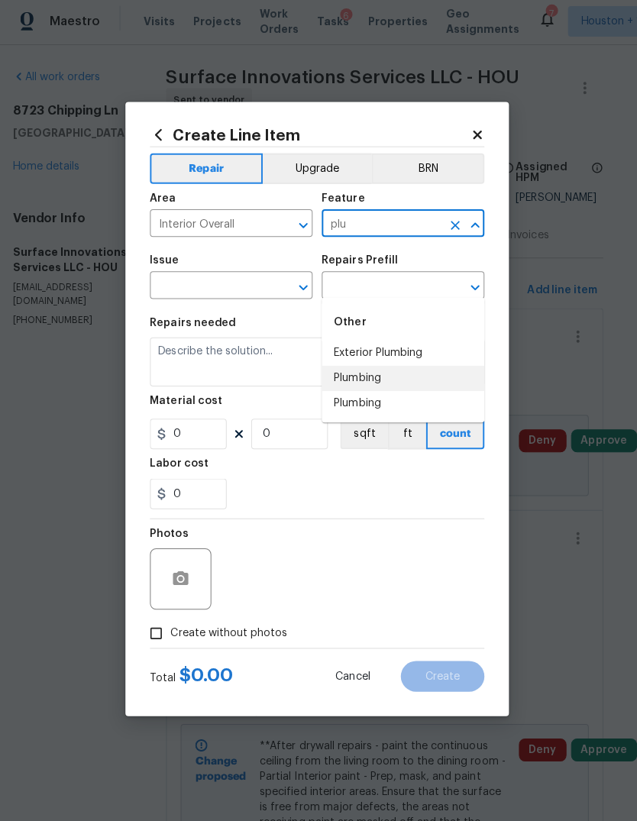
click at [376, 367] on li "Plumbing" at bounding box center [404, 379] width 162 height 25
type input "Plumbing"
click at [246, 288] on input "text" at bounding box center [211, 289] width 119 height 24
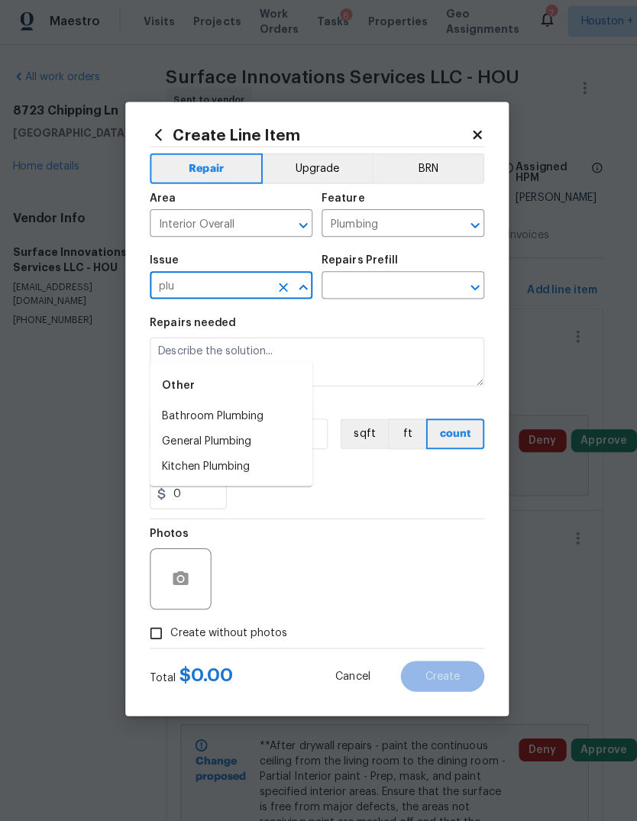
click at [215, 431] on li "General Plumbing" at bounding box center [233, 443] width 162 height 25
type input "General Plumbing"
click at [376, 283] on input "text" at bounding box center [382, 289] width 119 height 24
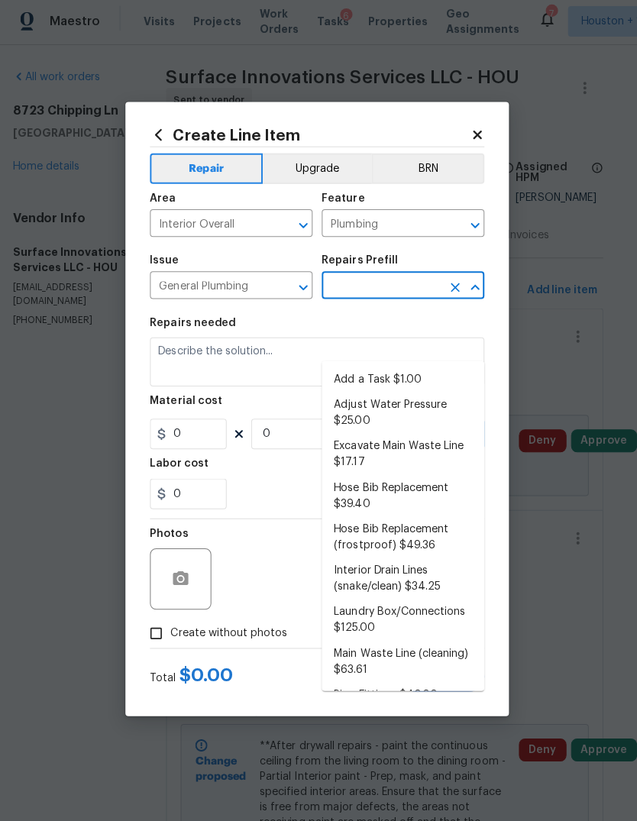
click at [409, 369] on li "Add a Task $1.00" at bounding box center [404, 381] width 162 height 25
type input "Add a Task $1.00"
type textarea "HPM to detail"
type input "1"
type input "Add a Task $1.00"
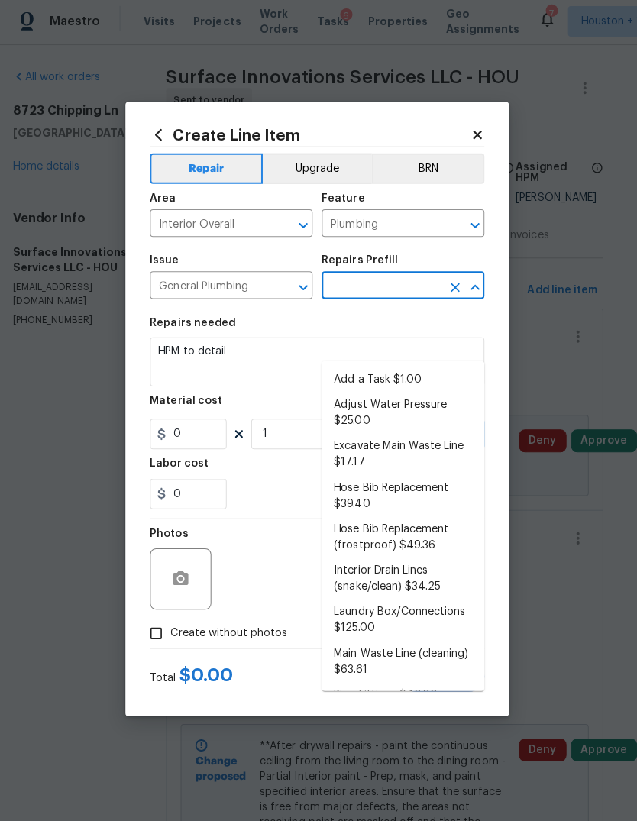
type input "1"
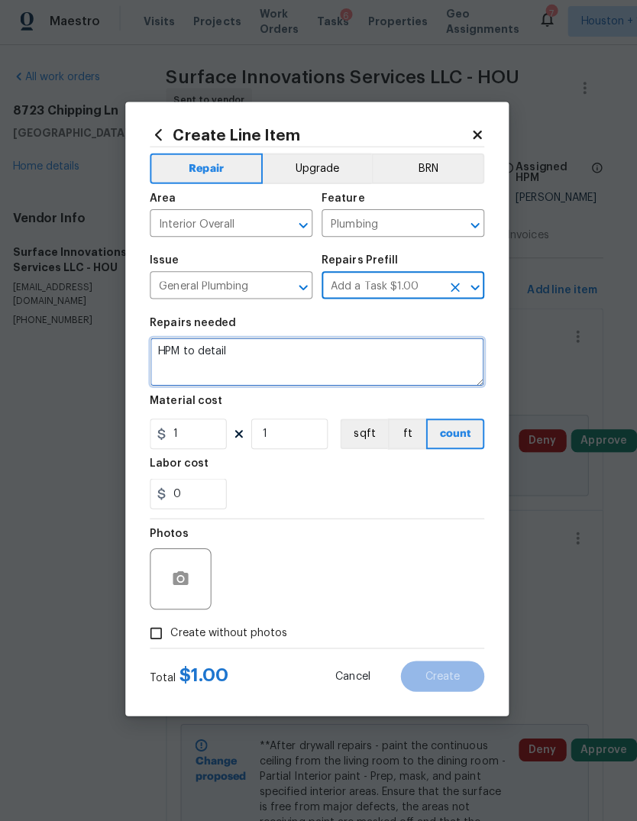
click at [432, 373] on textarea "HPM to detail" at bounding box center [318, 363] width 333 height 49
click at [431, 373] on textarea "HPM to detail" at bounding box center [318, 363] width 333 height 49
click at [447, 361] on textarea "HPM to detail" at bounding box center [318, 363] width 333 height 49
click at [446, 361] on textarea "HPM to detail" at bounding box center [318, 363] width 333 height 49
type textarea "H"
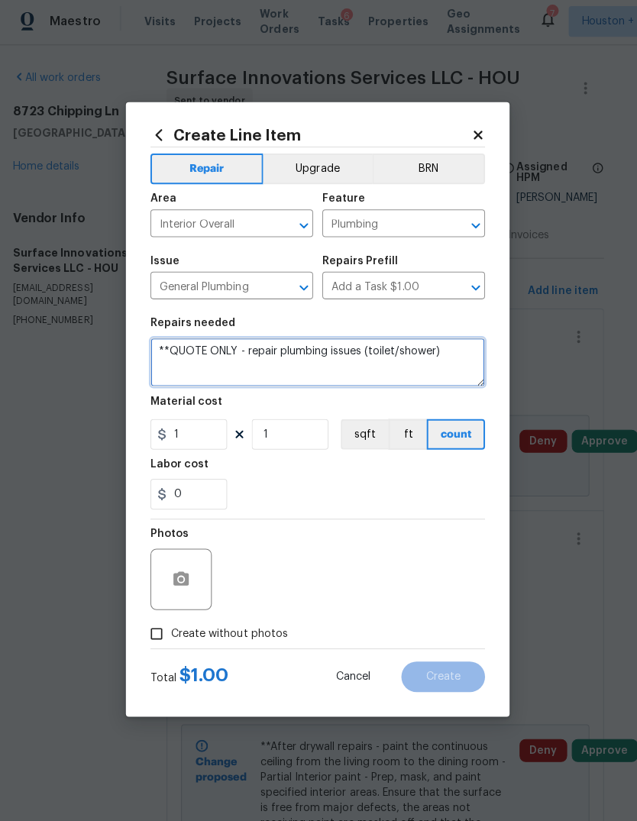
type textarea "**QUOTE ONLY - repair plumbing issues (toilet/shower)"
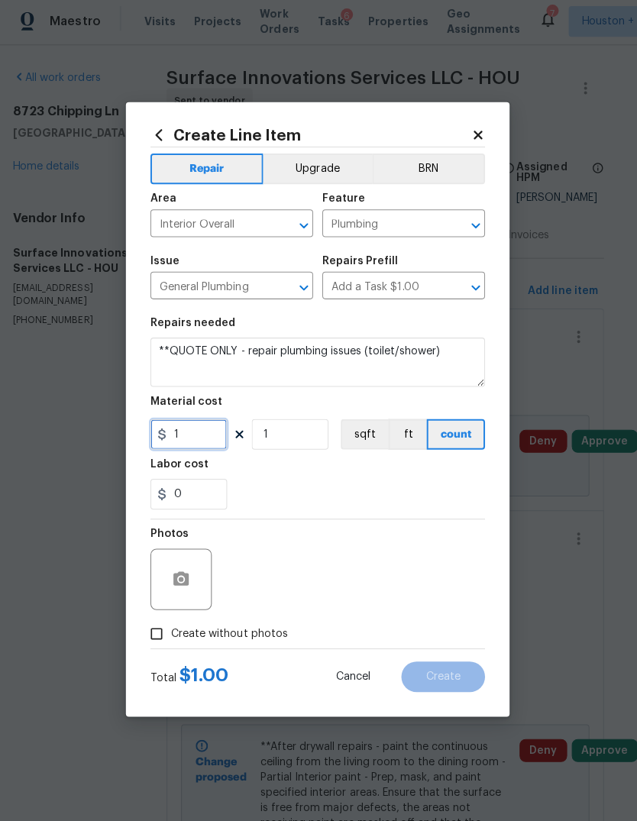
click at [204, 439] on input "1" at bounding box center [190, 435] width 76 height 31
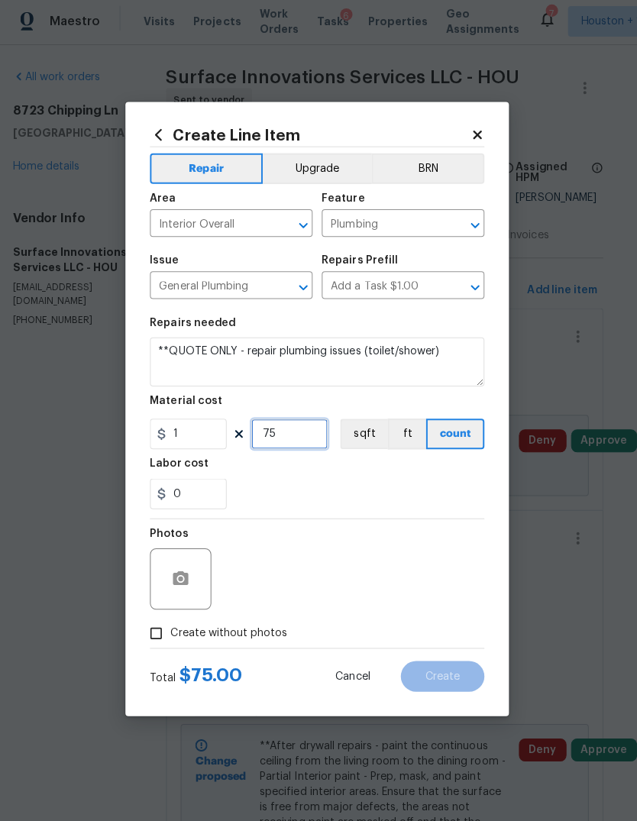
type input "7"
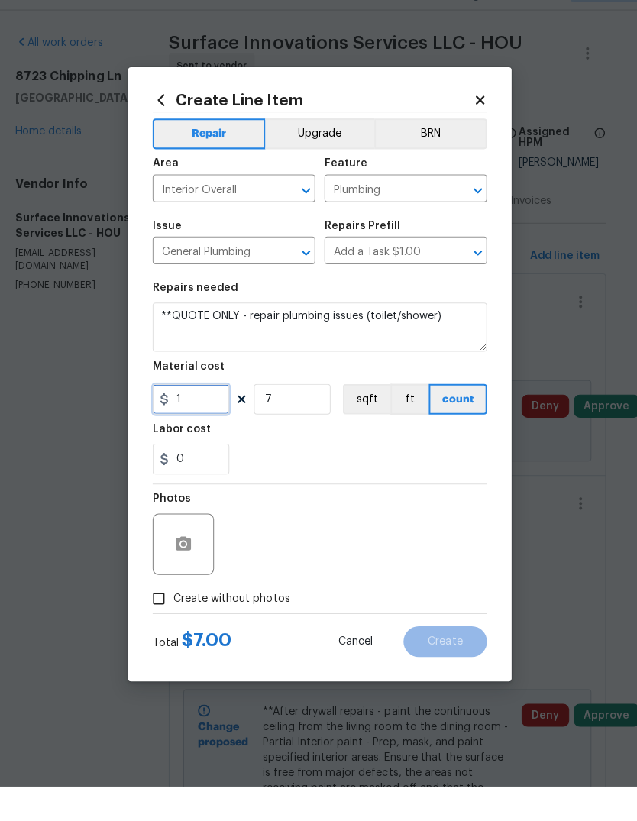
click at [192, 420] on input "1" at bounding box center [190, 435] width 76 height 31
type input "75"
click at [280, 420] on input "7" at bounding box center [291, 435] width 76 height 31
click at [296, 420] on input "7" at bounding box center [291, 435] width 76 height 31
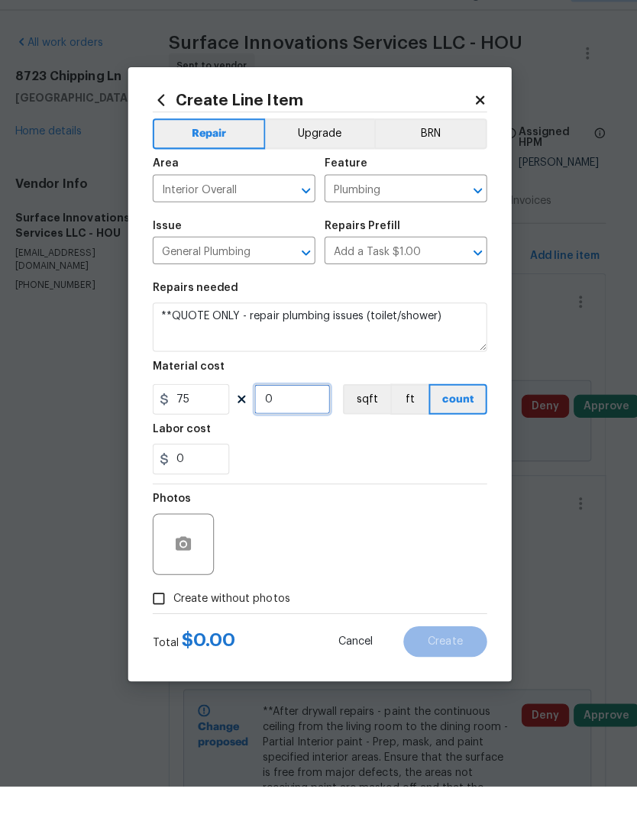
type input "1"
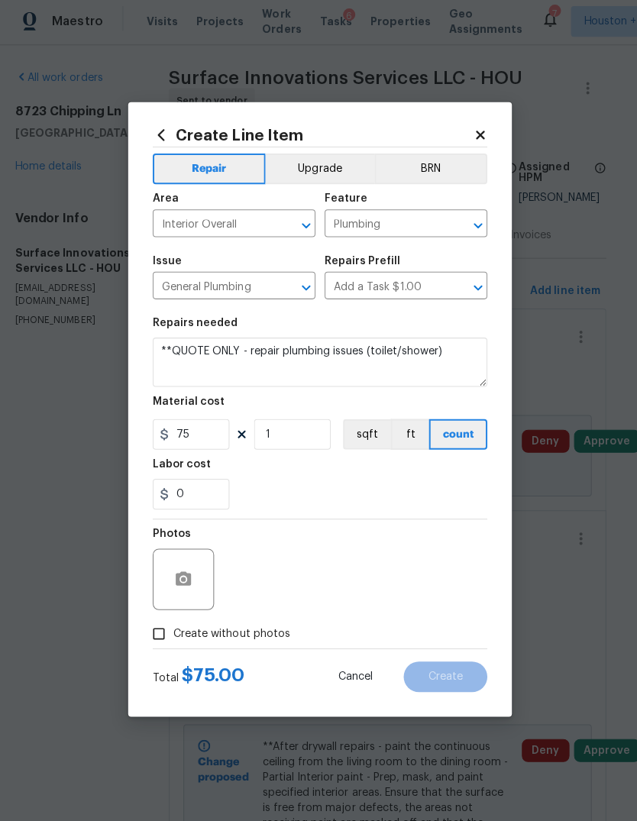
click at [162, 635] on input "Create without photos" at bounding box center [158, 633] width 29 height 29
checkbox input "true"
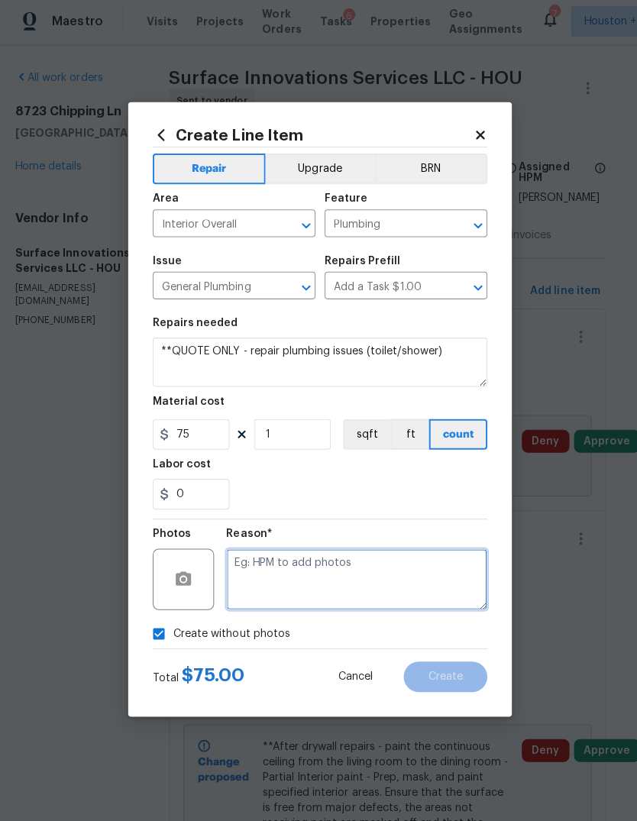
click at [415, 596] on textarea at bounding box center [355, 579] width 260 height 61
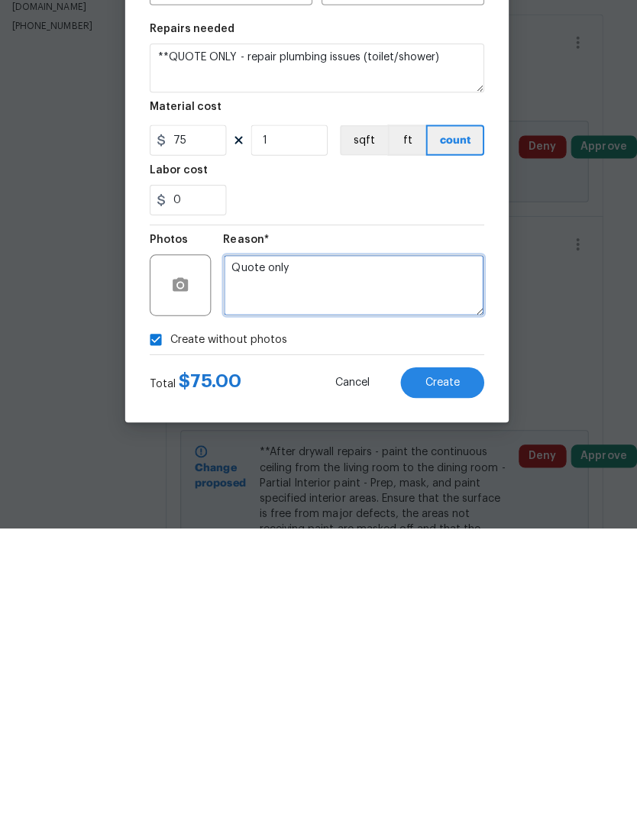
type textarea "Quote only"
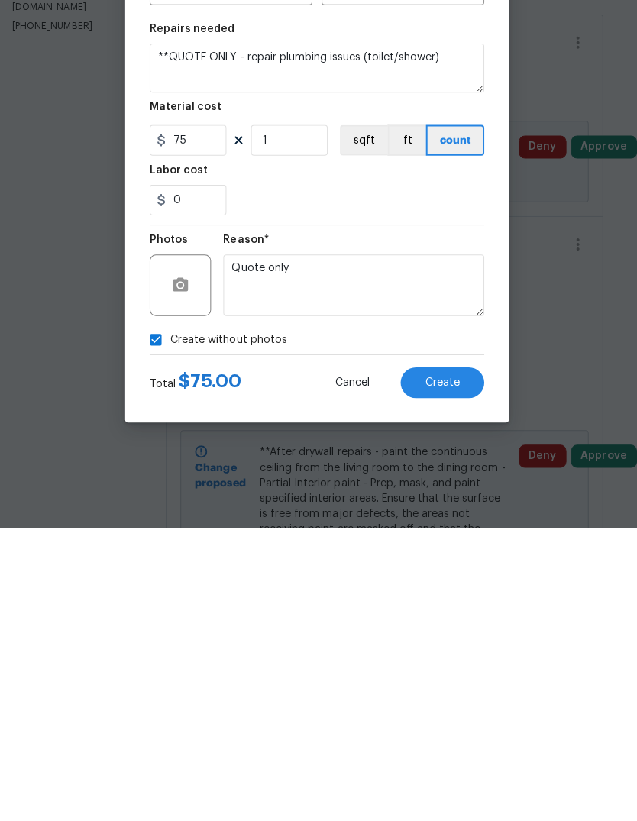
click at [458, 661] on button "Create" at bounding box center [443, 676] width 83 height 31
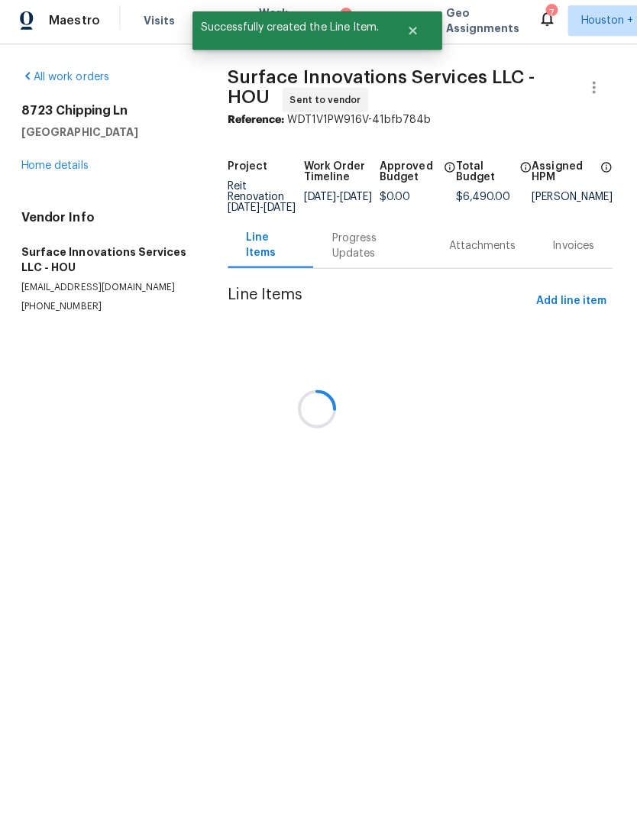
scroll to position [0, 0]
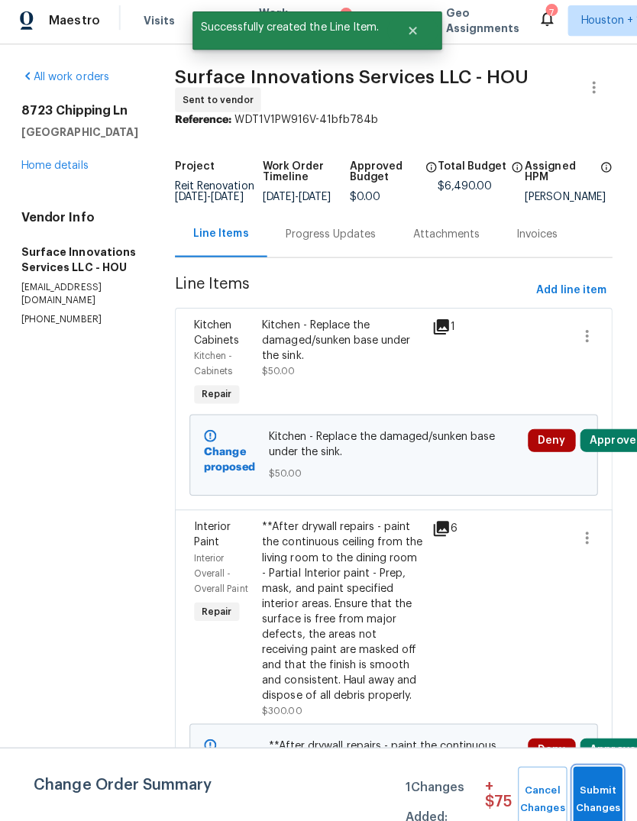
click at [596, 797] on span "Submit Changes" at bounding box center [598, 799] width 34 height 35
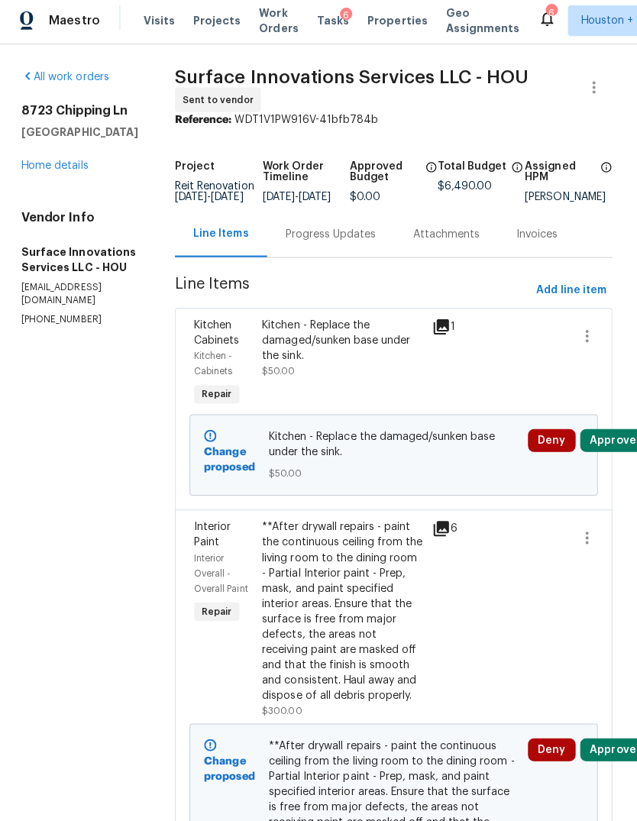
click at [67, 17] on span "Maestro" at bounding box center [77, 24] width 50 height 15
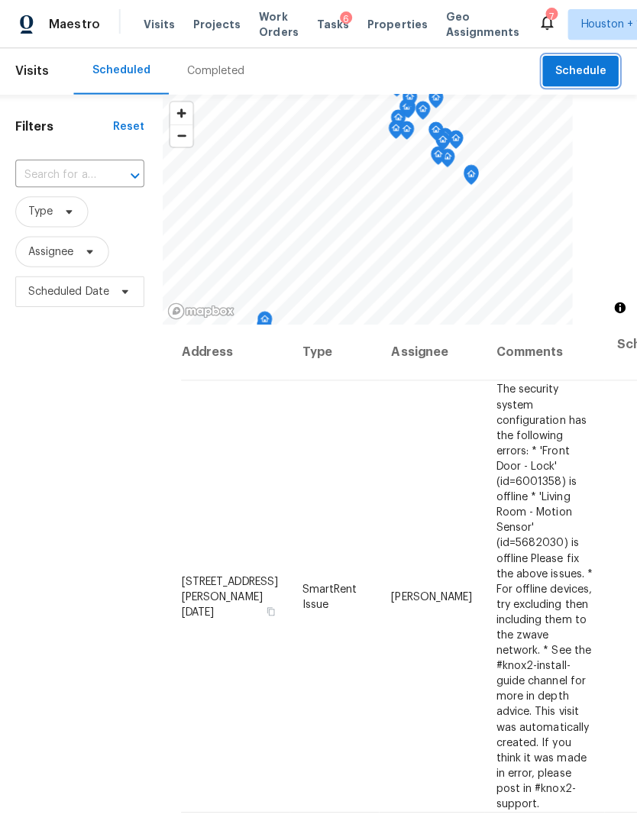
click at [573, 76] on span "Schedule" at bounding box center [580, 71] width 51 height 19
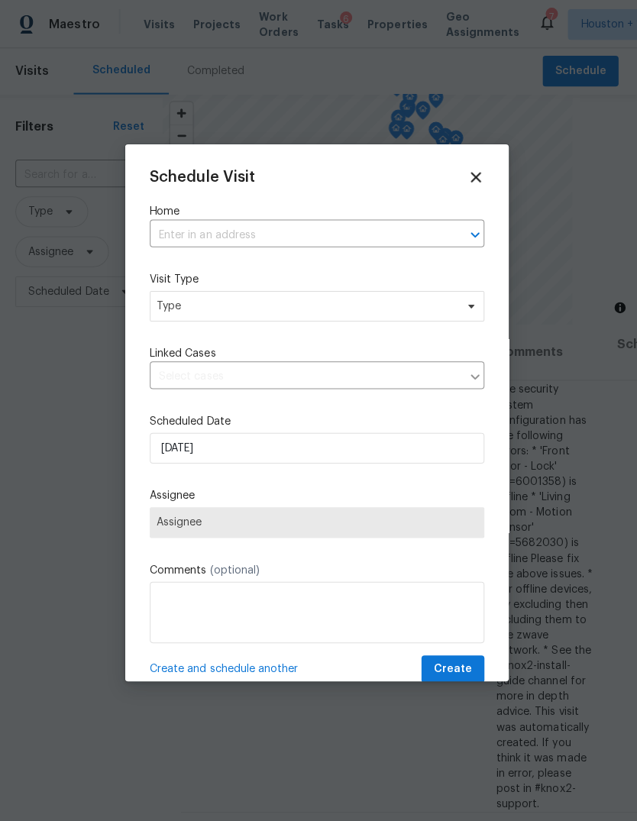
click at [398, 232] on input "text" at bounding box center [297, 234] width 290 height 24
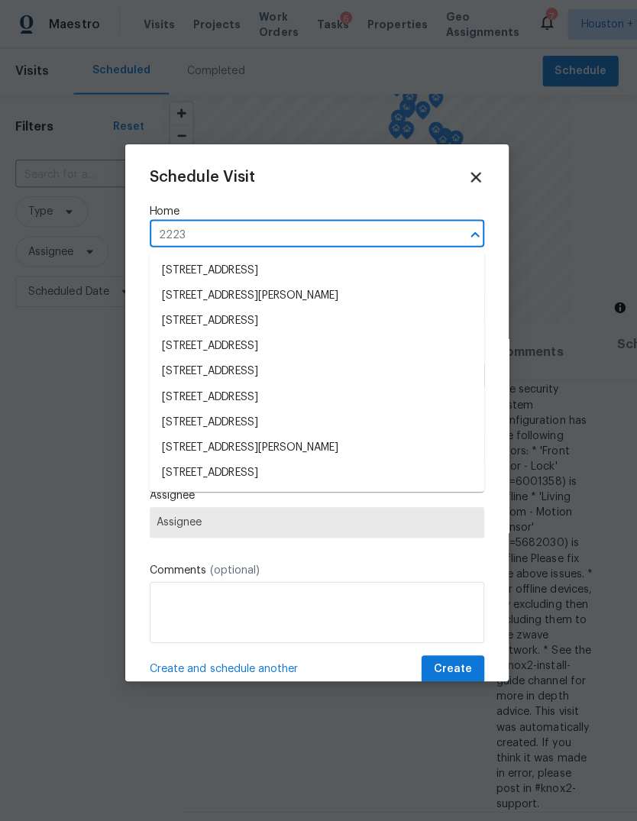
type input "2223 L"
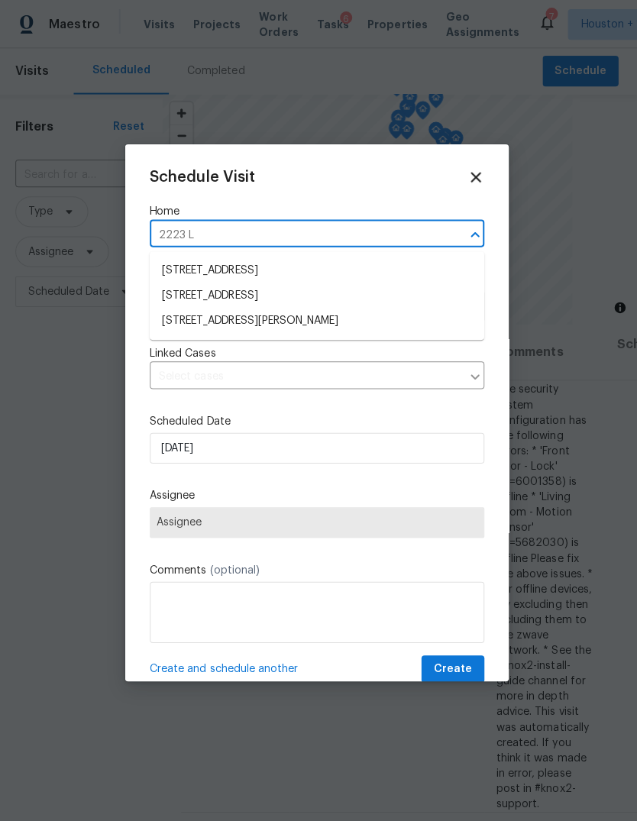
click at [348, 318] on li "[STREET_ADDRESS][PERSON_NAME]" at bounding box center [318, 319] width 333 height 25
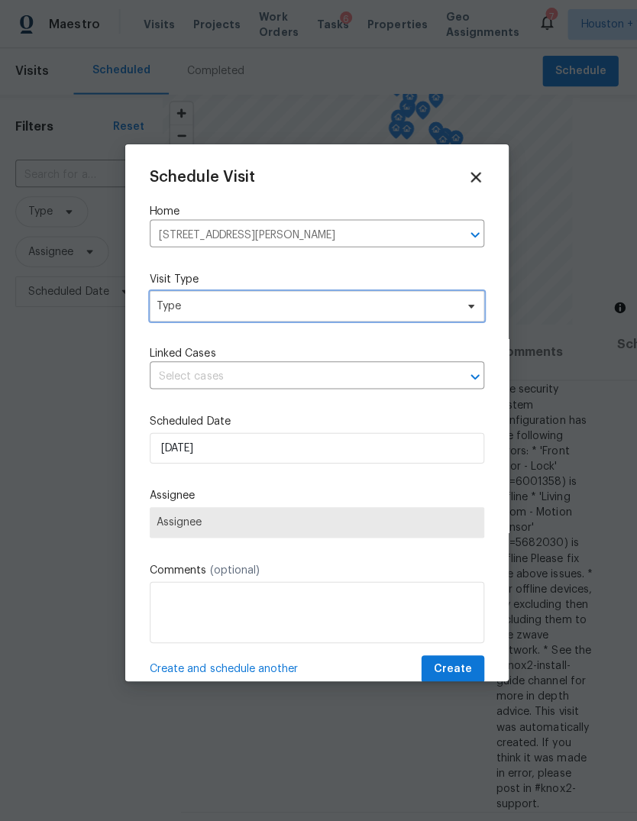
click at [428, 292] on span "Type" at bounding box center [318, 304] width 333 height 31
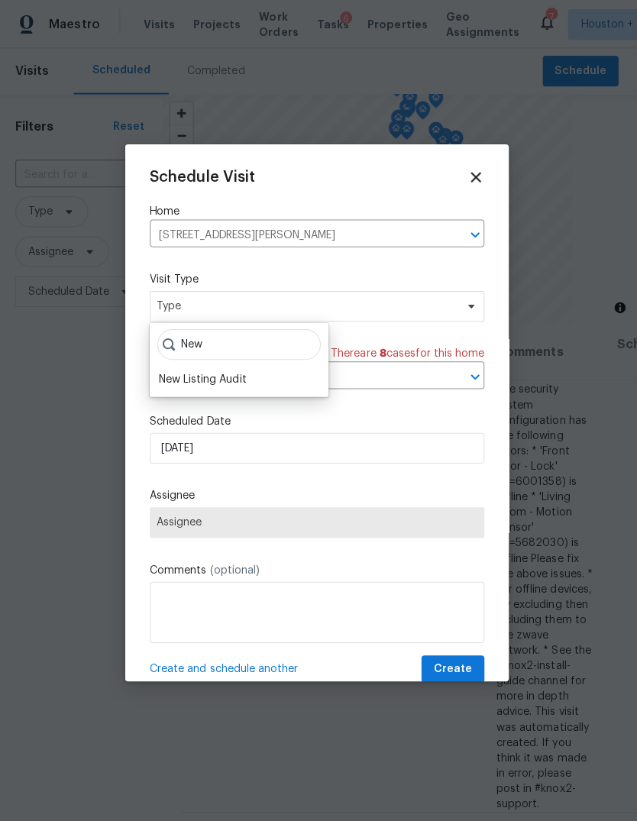
type input "New"
click at [177, 384] on div "New Listing Audit" at bounding box center [204, 377] width 87 height 15
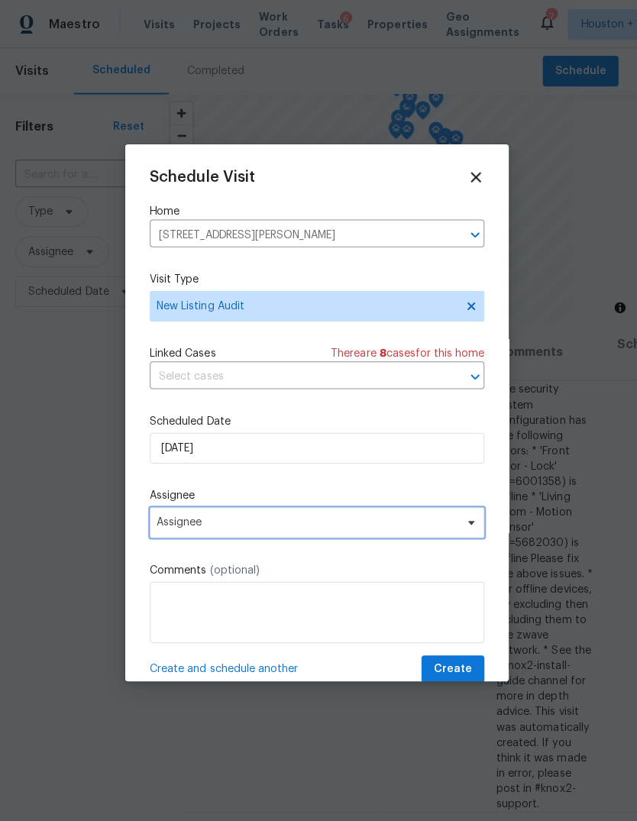
click at [179, 534] on span "Assignee" at bounding box center [318, 520] width 333 height 31
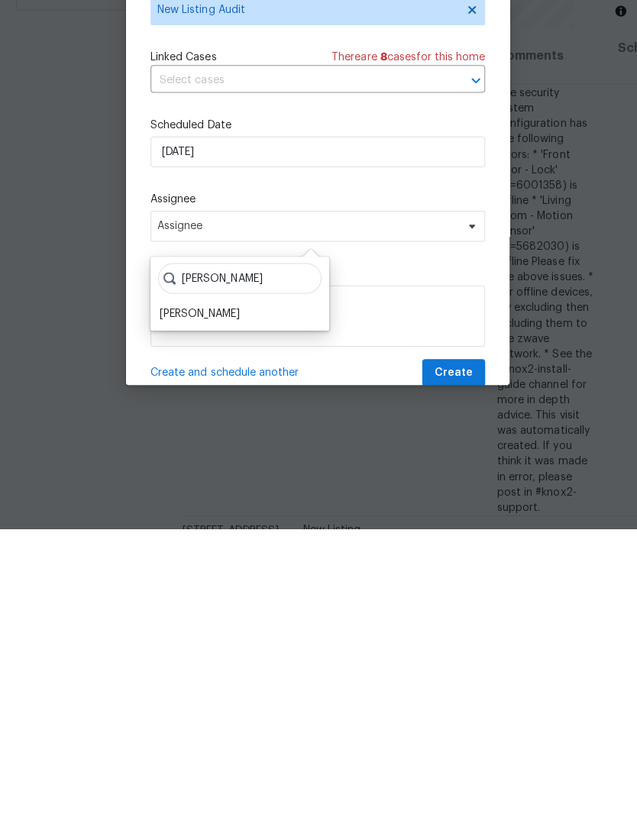
type input "[PERSON_NAME]"
click at [202, 600] on div "[PERSON_NAME]" at bounding box center [201, 607] width 80 height 15
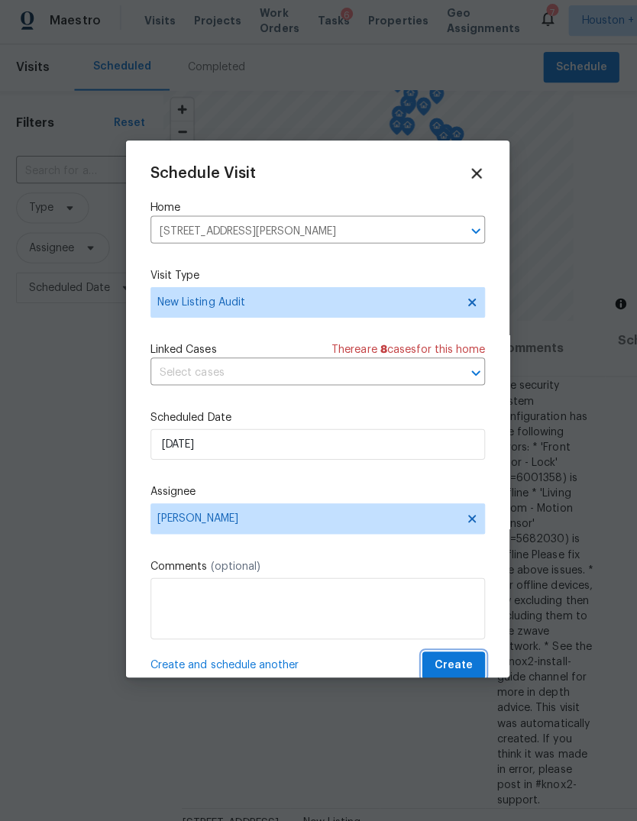
click at [473, 653] on button "Create" at bounding box center [453, 666] width 63 height 28
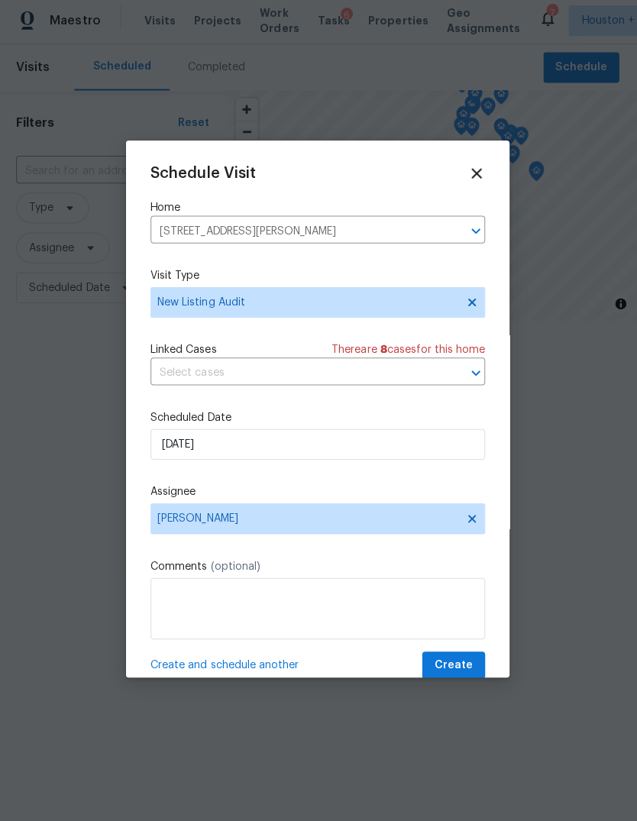
scroll to position [0, 0]
